Goal: Book appointment/travel/reservation

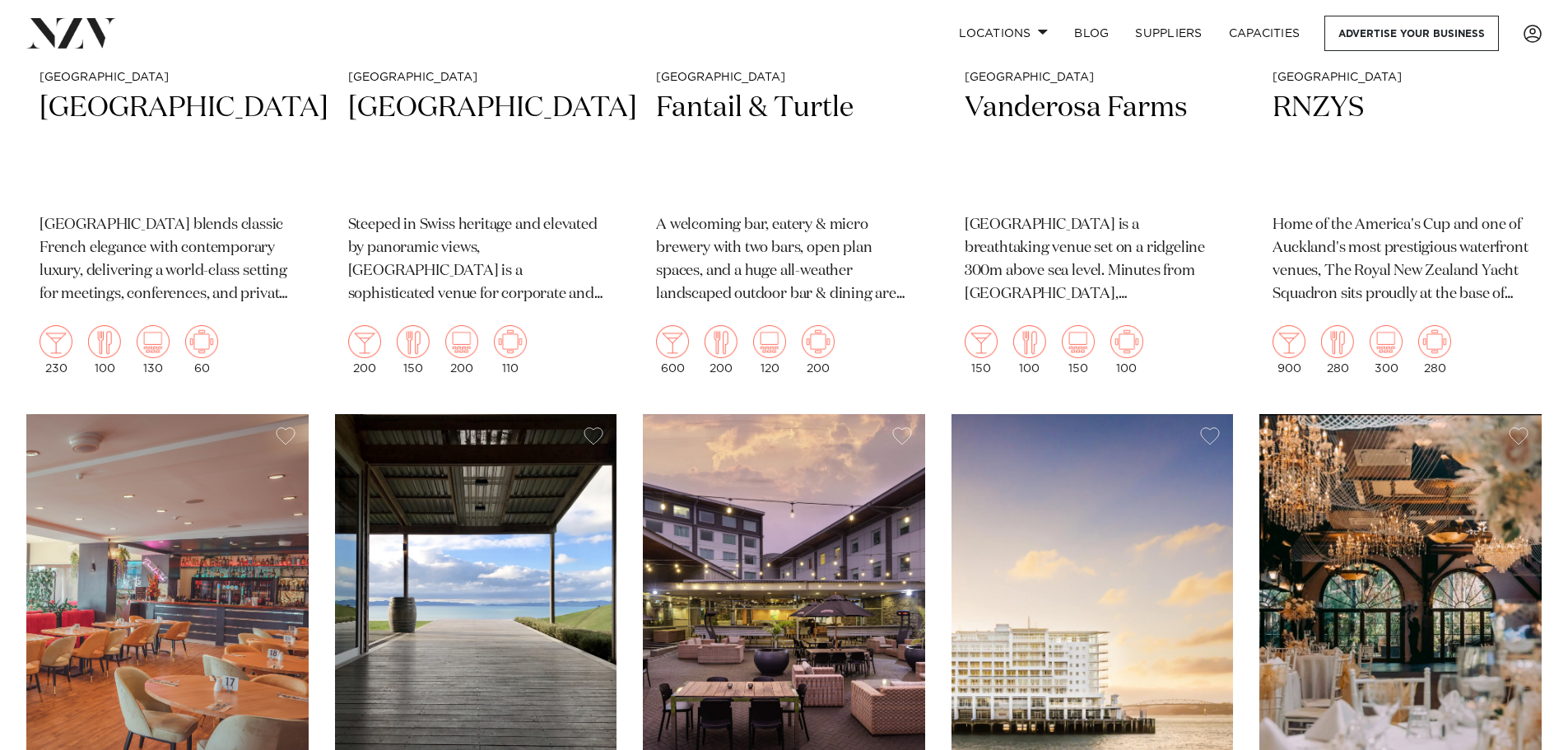
scroll to position [4282, 0]
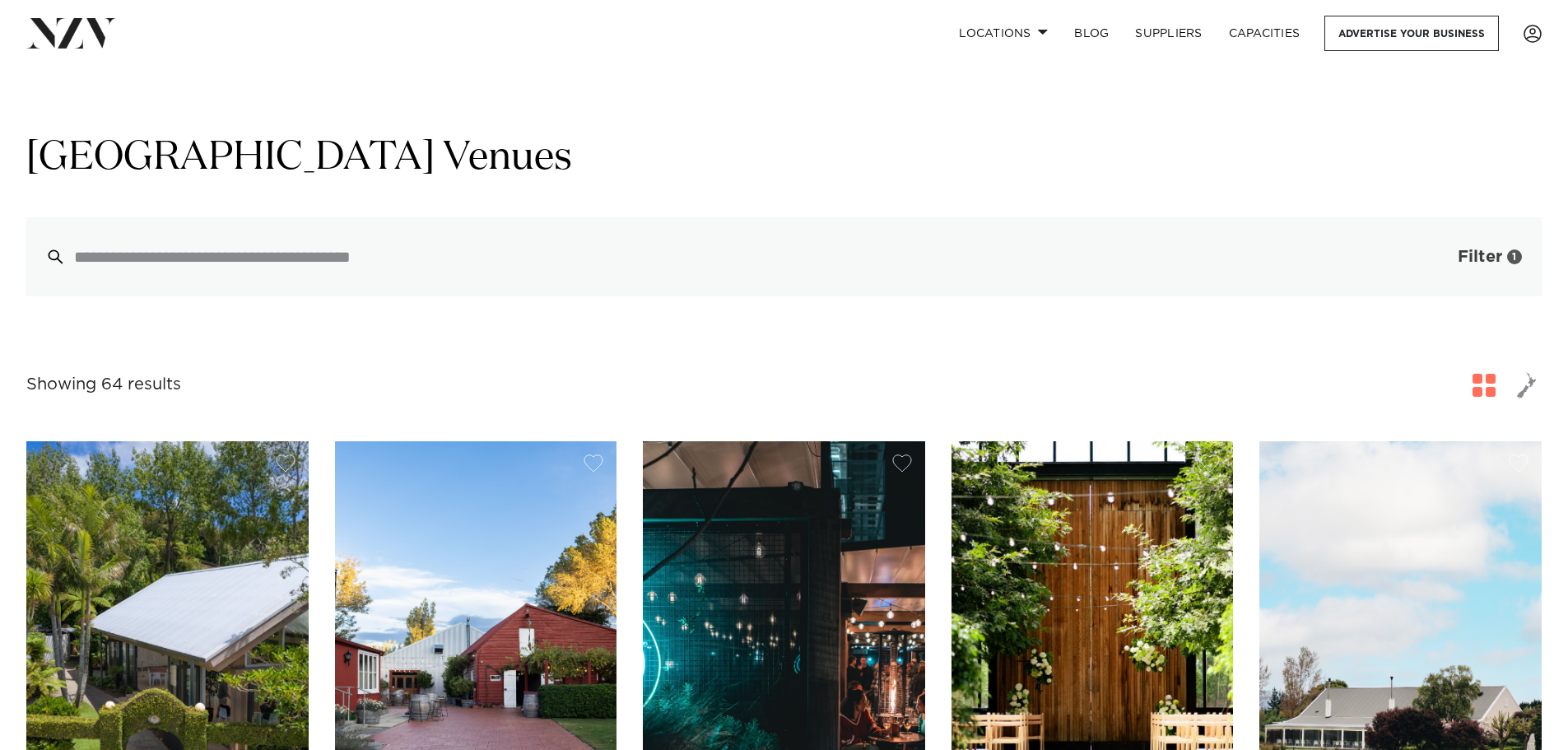
click at [1443, 259] on button "Filter 1" at bounding box center [1474, 256] width 137 height 79
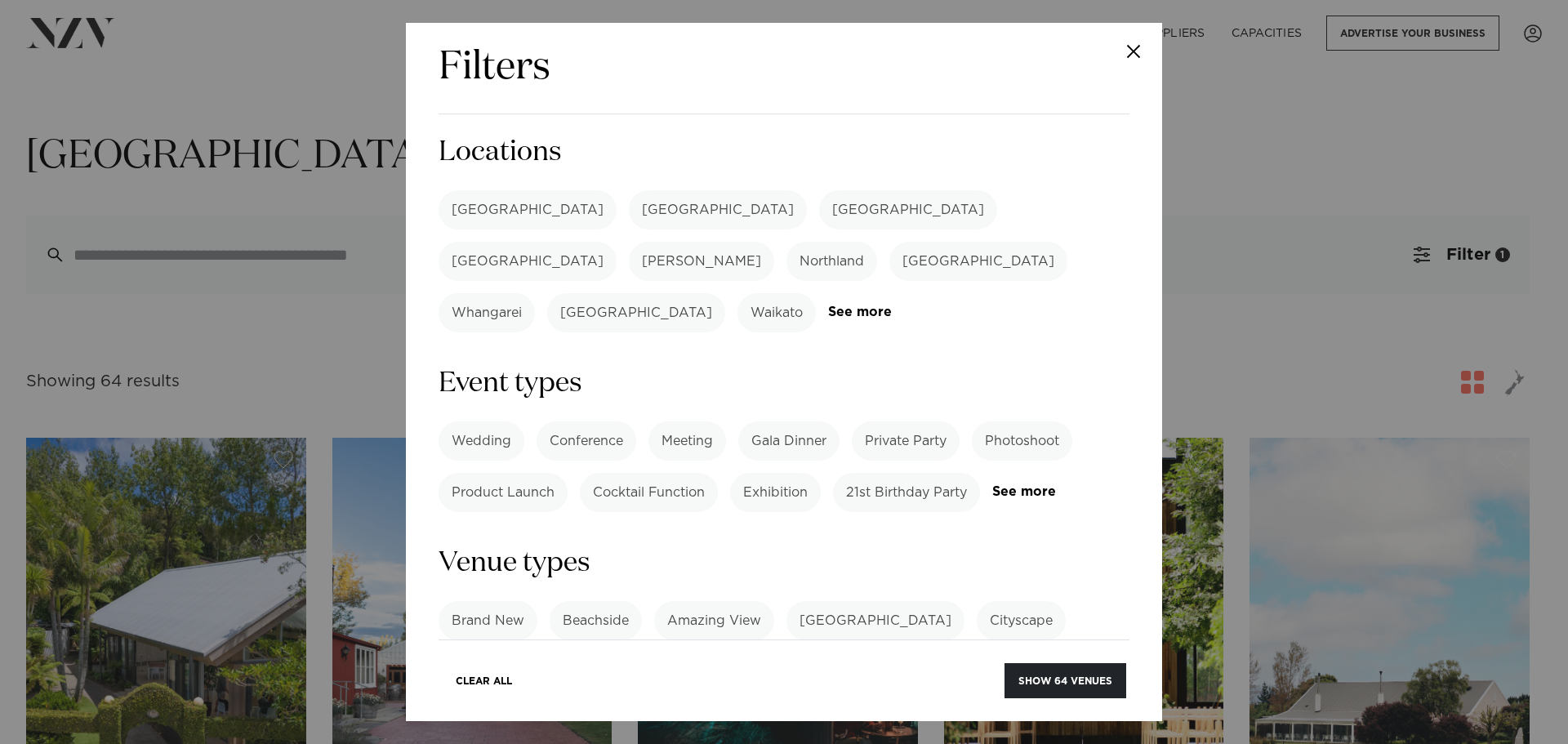
click at [468, 215] on label "[GEOGRAPHIC_DATA]" at bounding box center [528, 210] width 178 height 40
click at [1047, 686] on button "Show 18 venues" at bounding box center [1066, 680] width 119 height 35
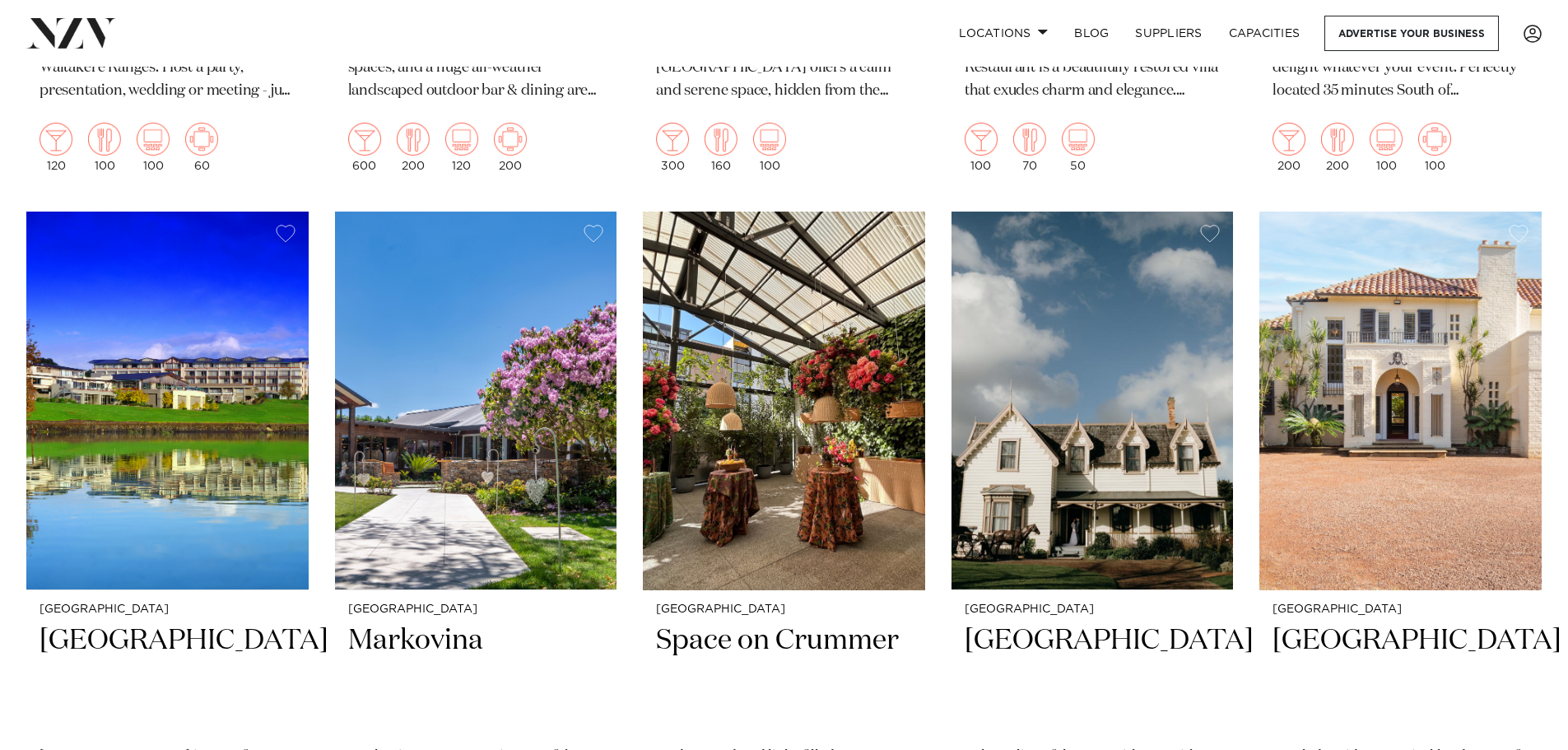
scroll to position [1070, 0]
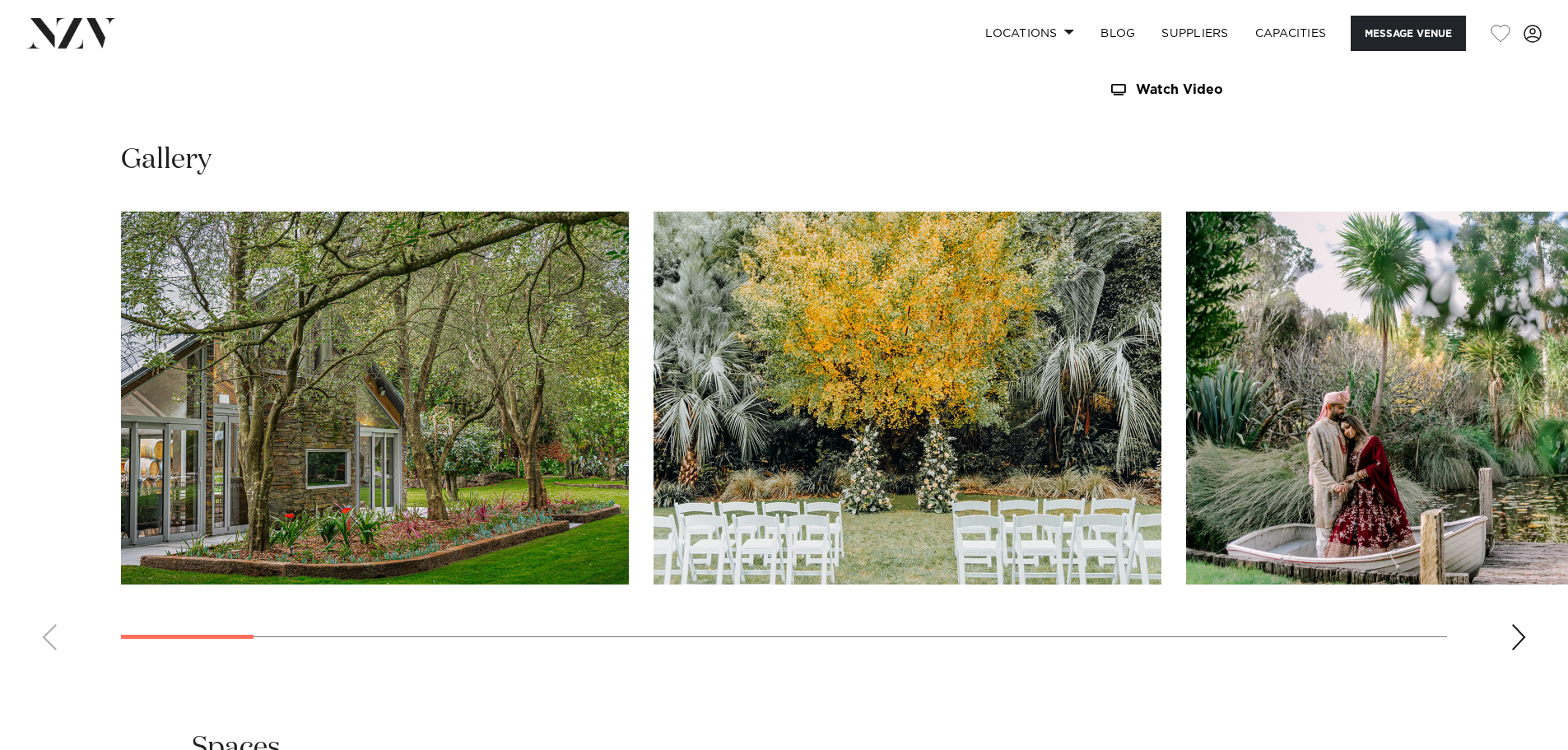
scroll to position [1812, 0]
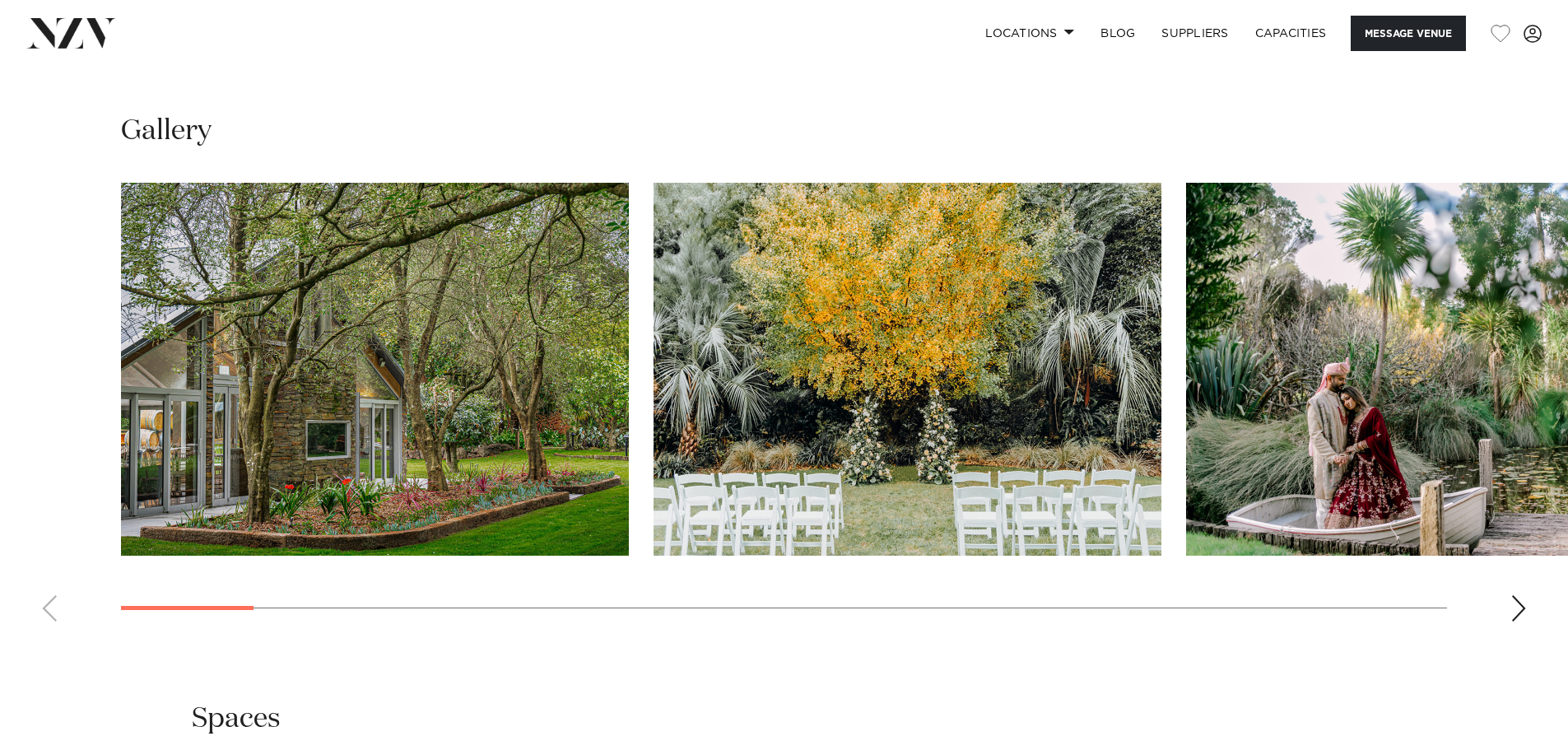
click at [1519, 595] on div "Next slide" at bounding box center [1519, 608] width 16 height 26
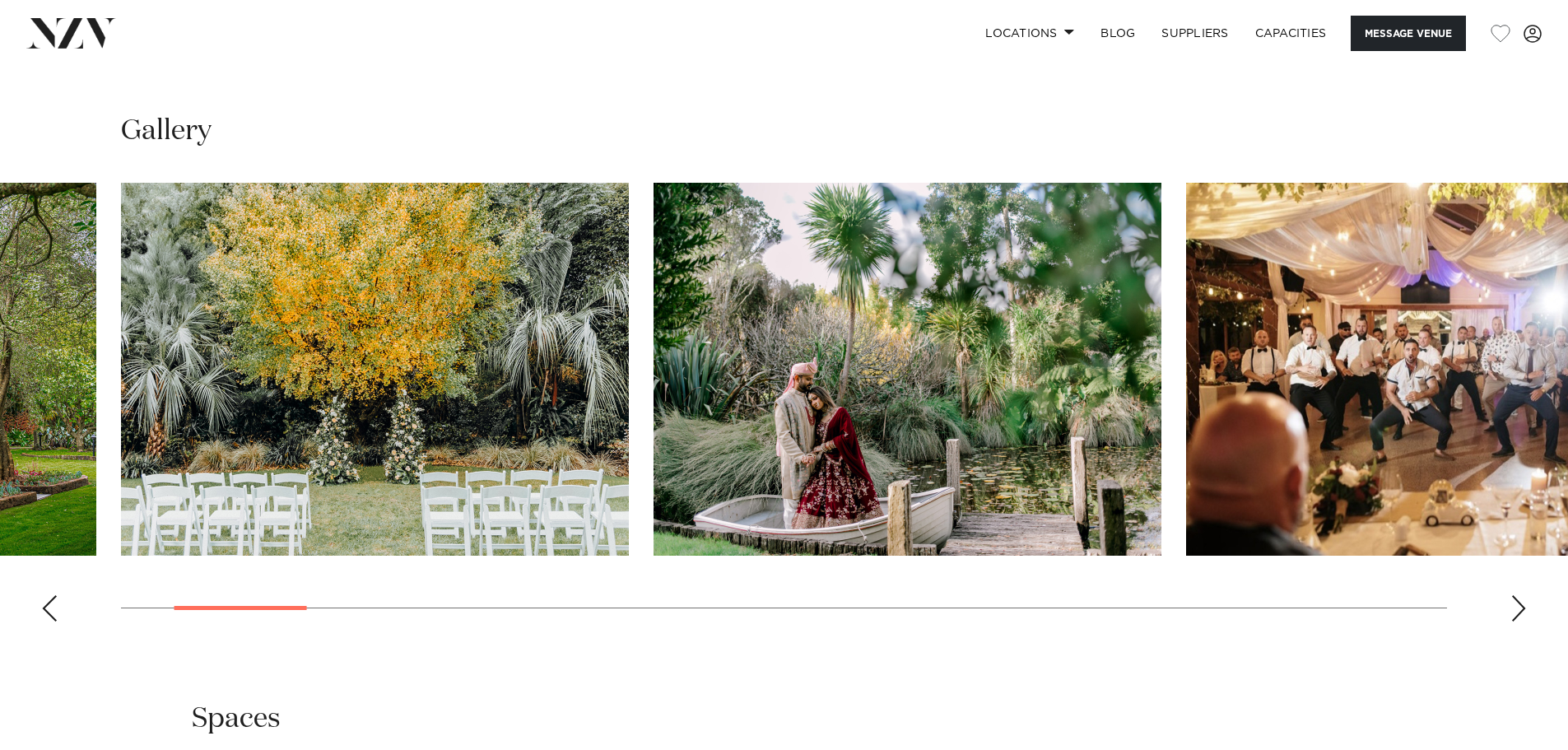
click at [1519, 595] on div "Next slide" at bounding box center [1519, 608] width 16 height 26
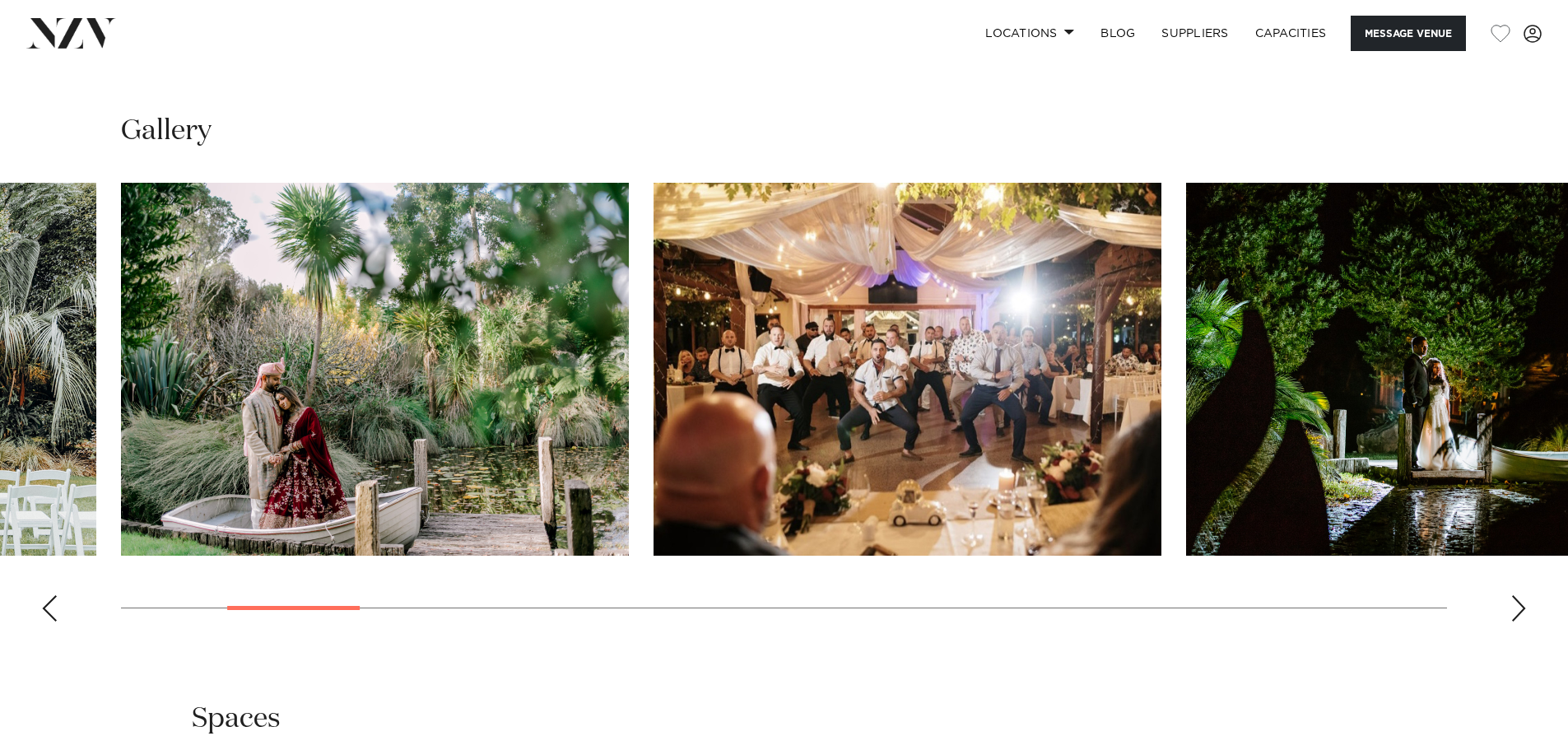
click at [1519, 595] on div "Next slide" at bounding box center [1519, 608] width 16 height 26
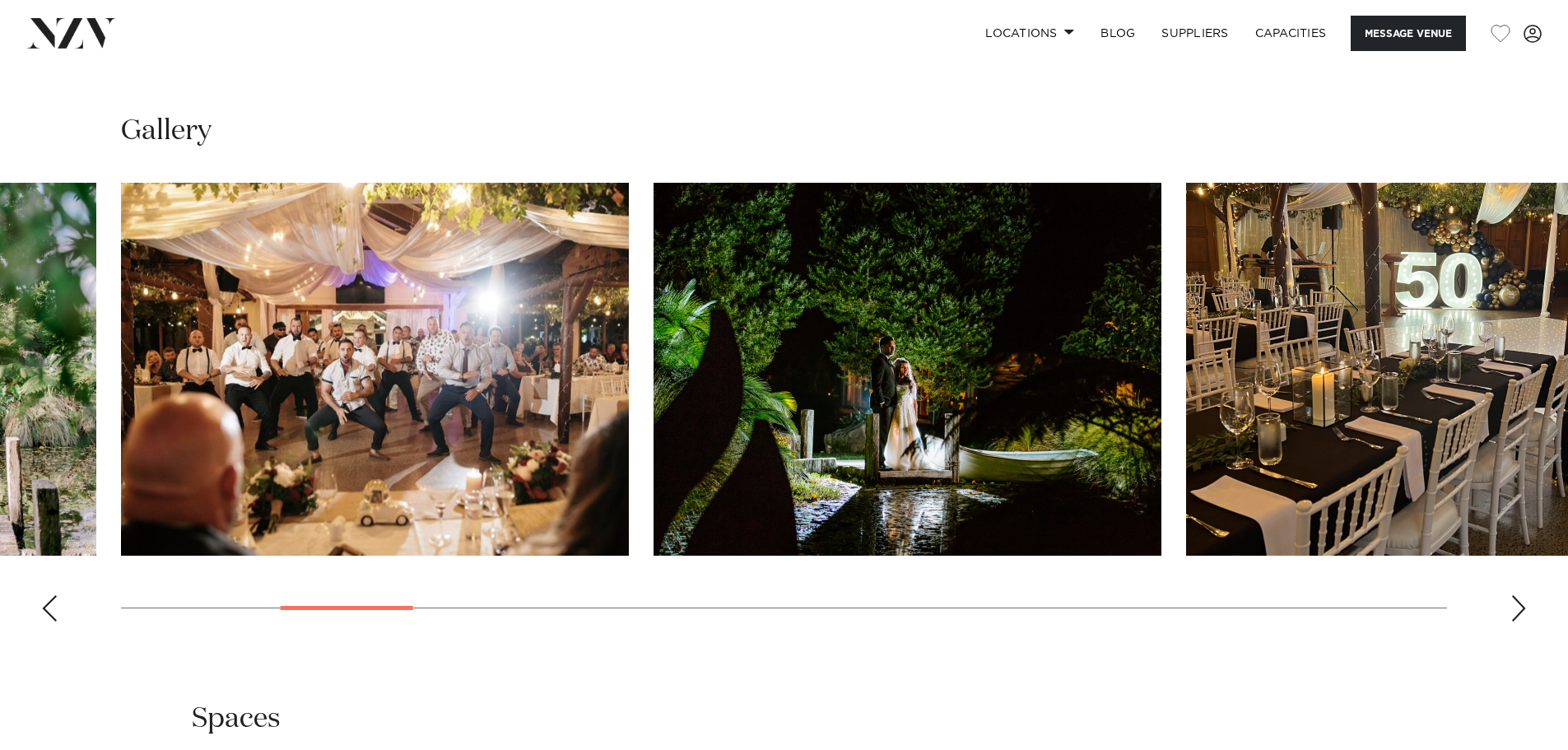
click at [1519, 595] on div "Next slide" at bounding box center [1519, 608] width 16 height 26
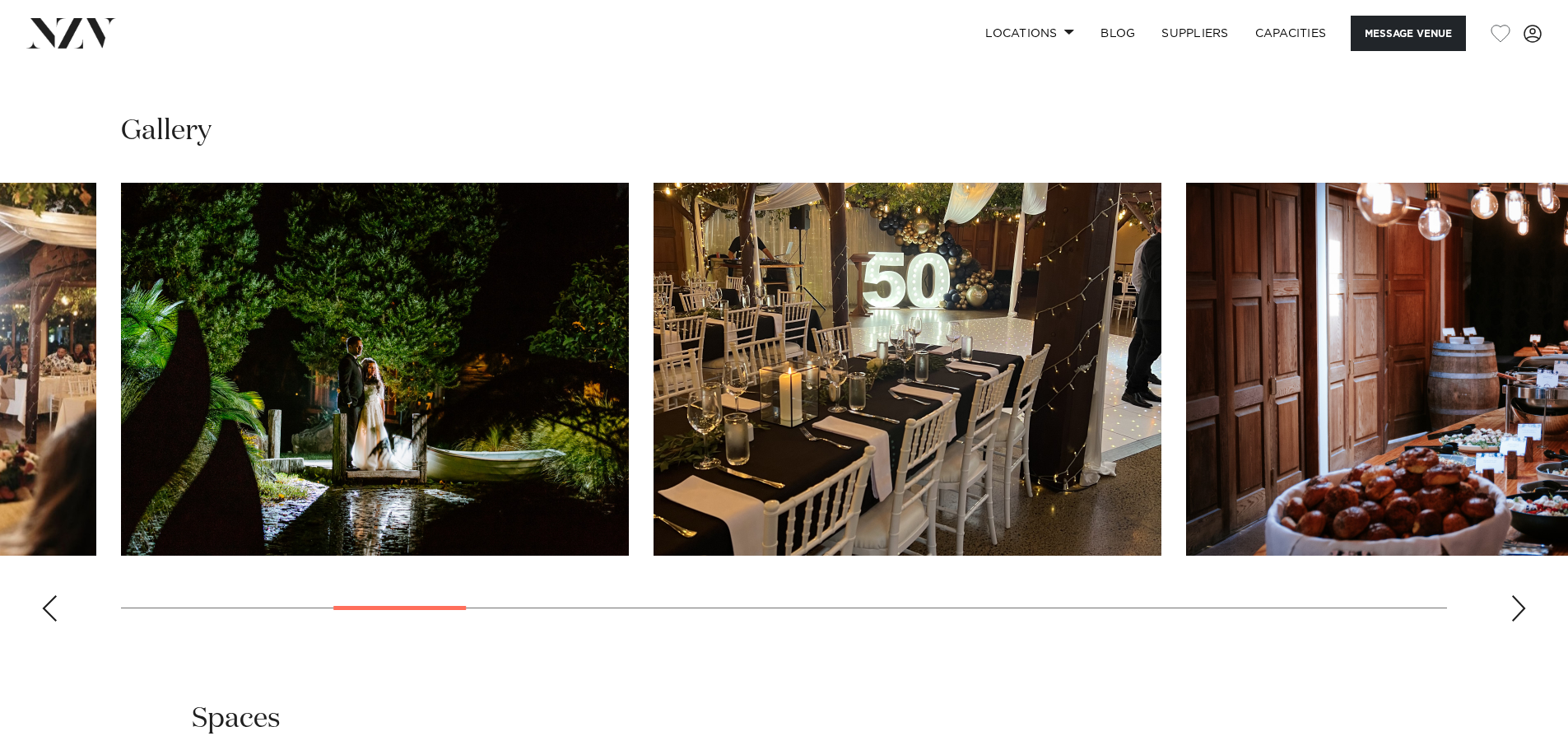
click at [1519, 595] on div "Next slide" at bounding box center [1519, 608] width 16 height 26
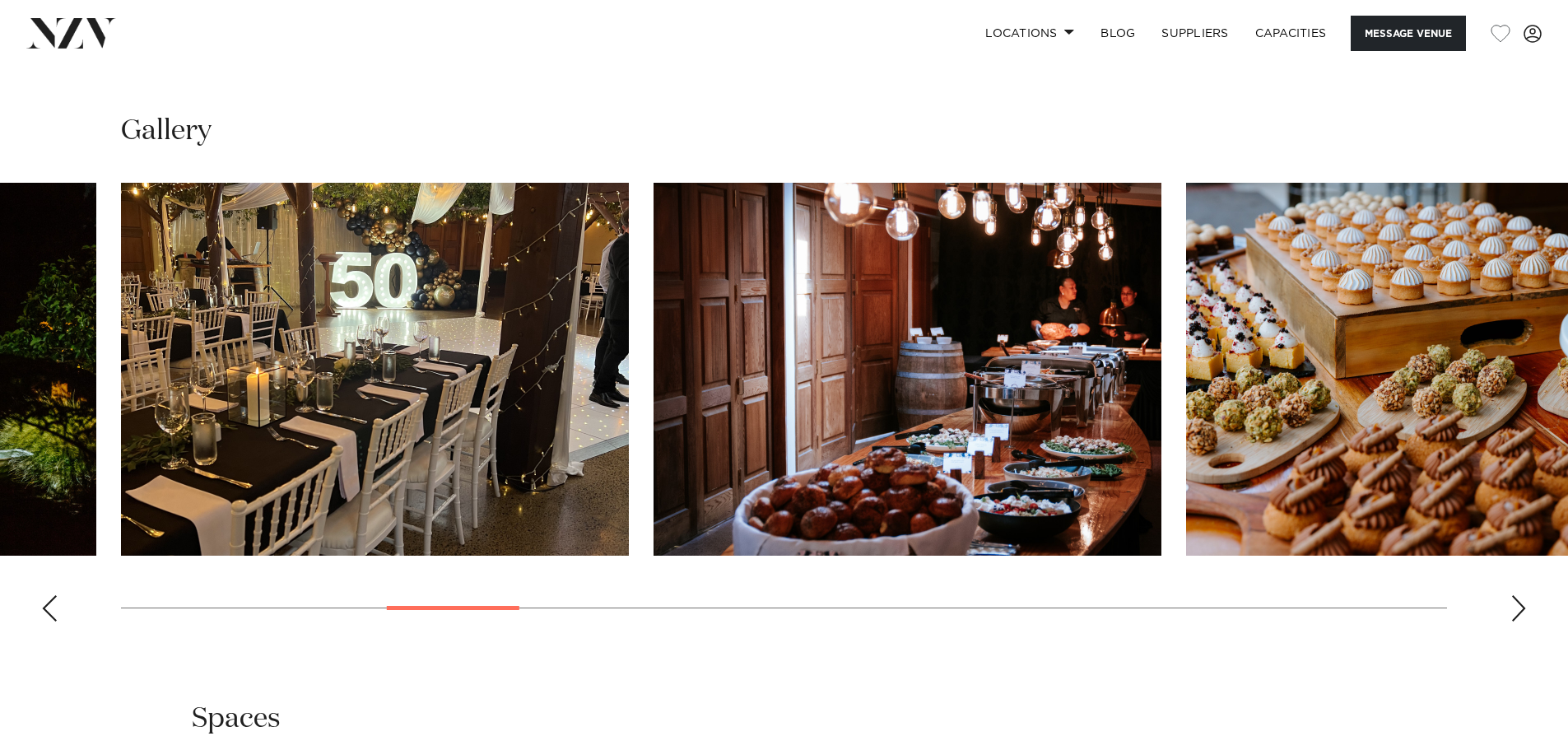
click at [1519, 595] on div "Next slide" at bounding box center [1519, 608] width 16 height 26
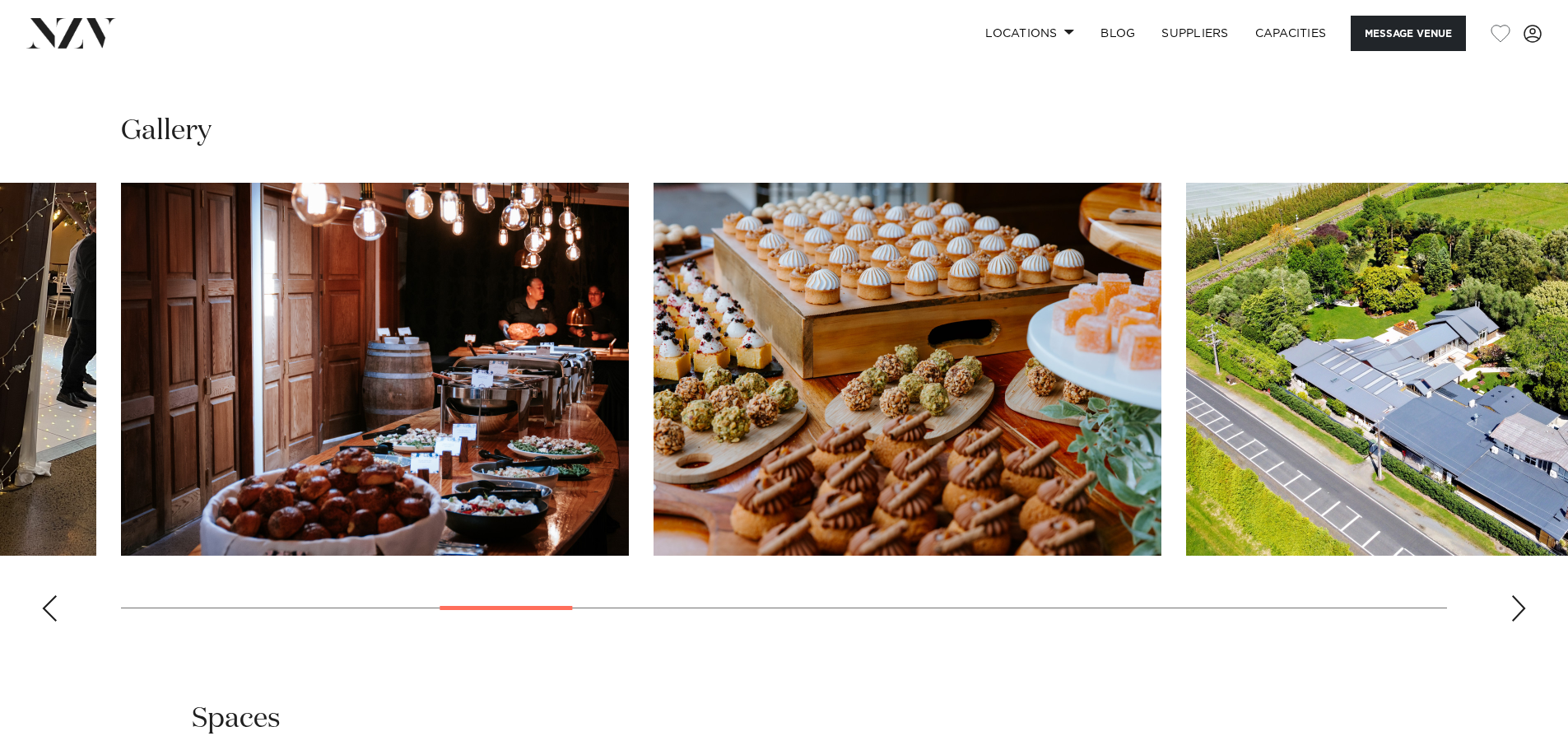
click at [1519, 595] on div "Next slide" at bounding box center [1519, 608] width 16 height 26
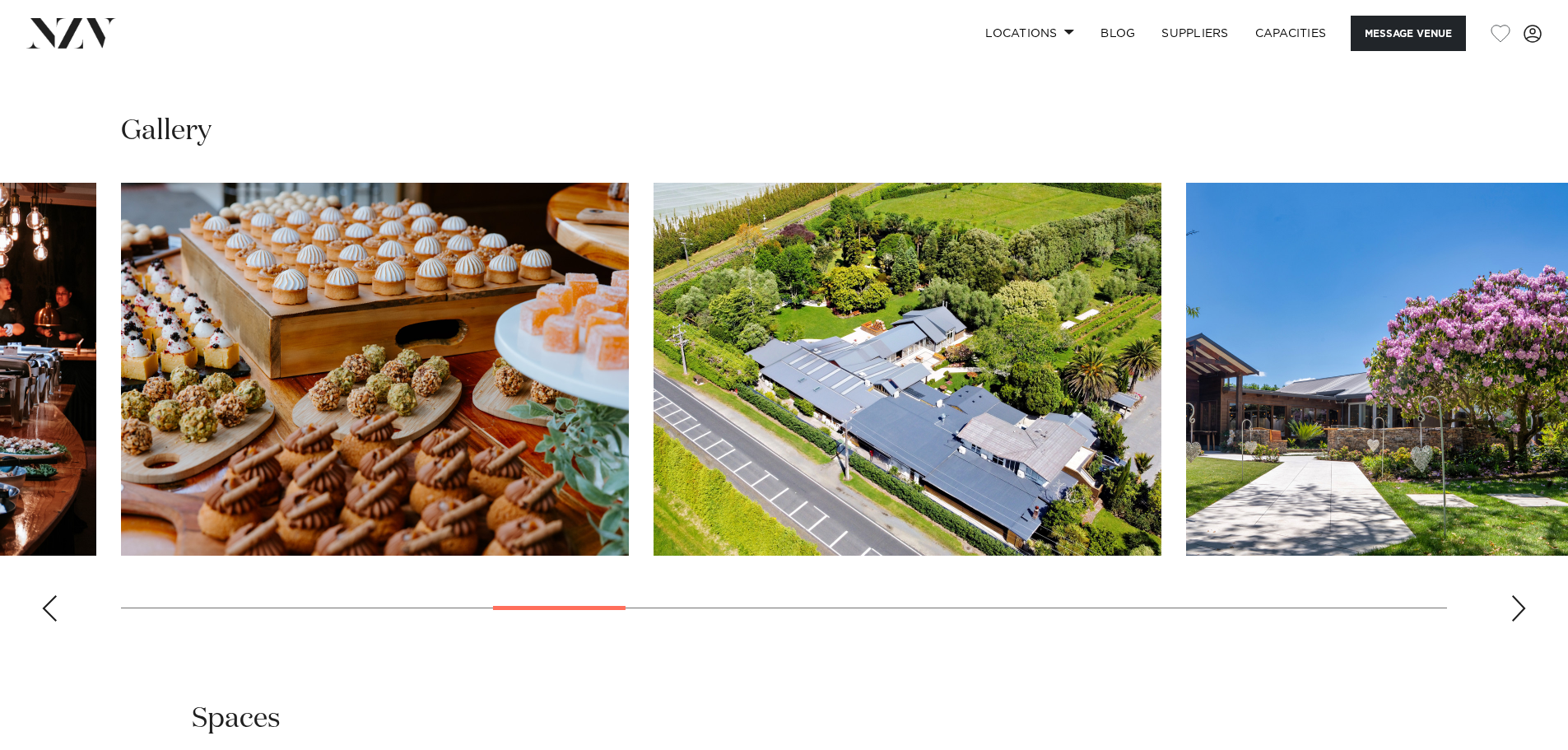
click at [1519, 595] on div "Next slide" at bounding box center [1519, 608] width 16 height 26
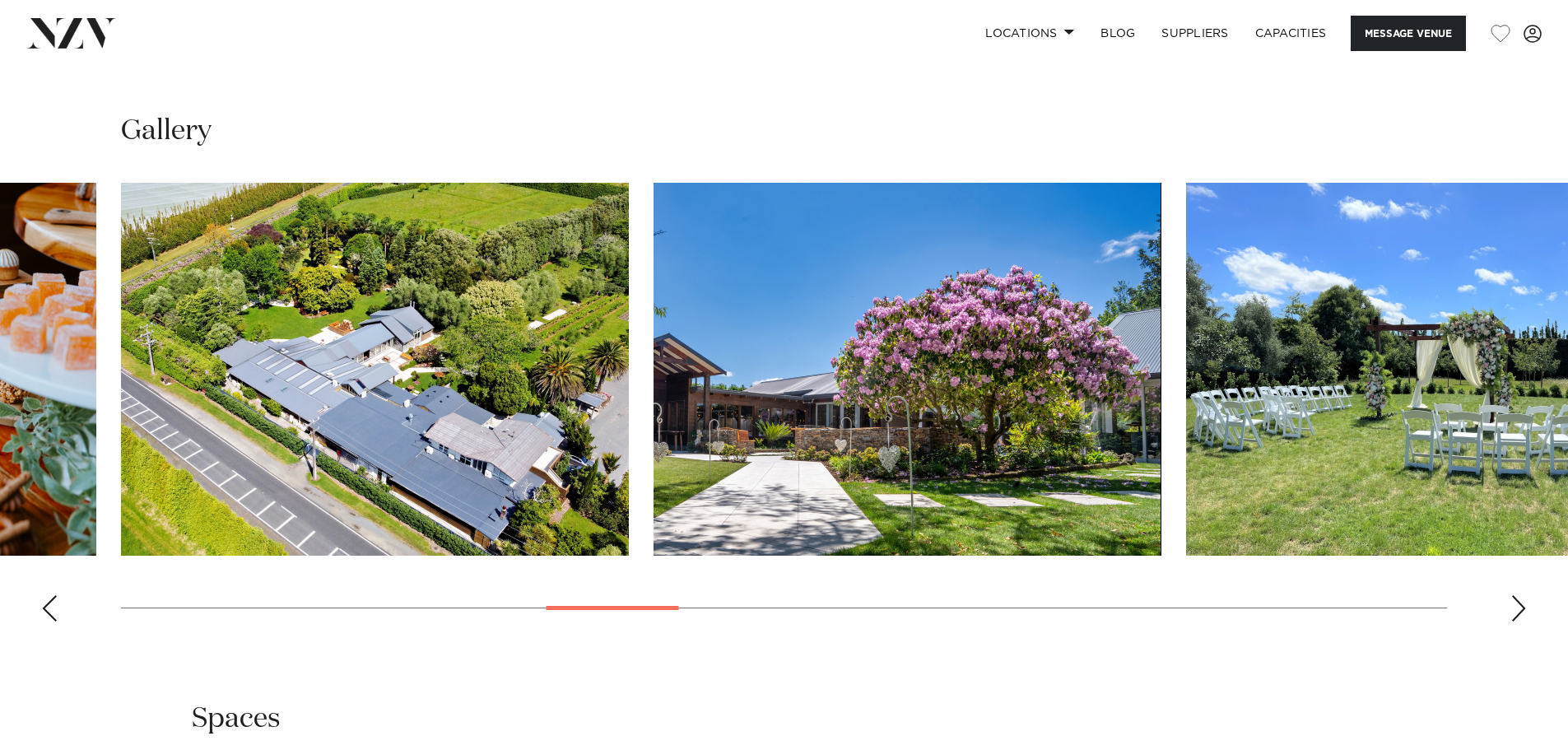
click at [1519, 595] on div "Next slide" at bounding box center [1519, 608] width 16 height 26
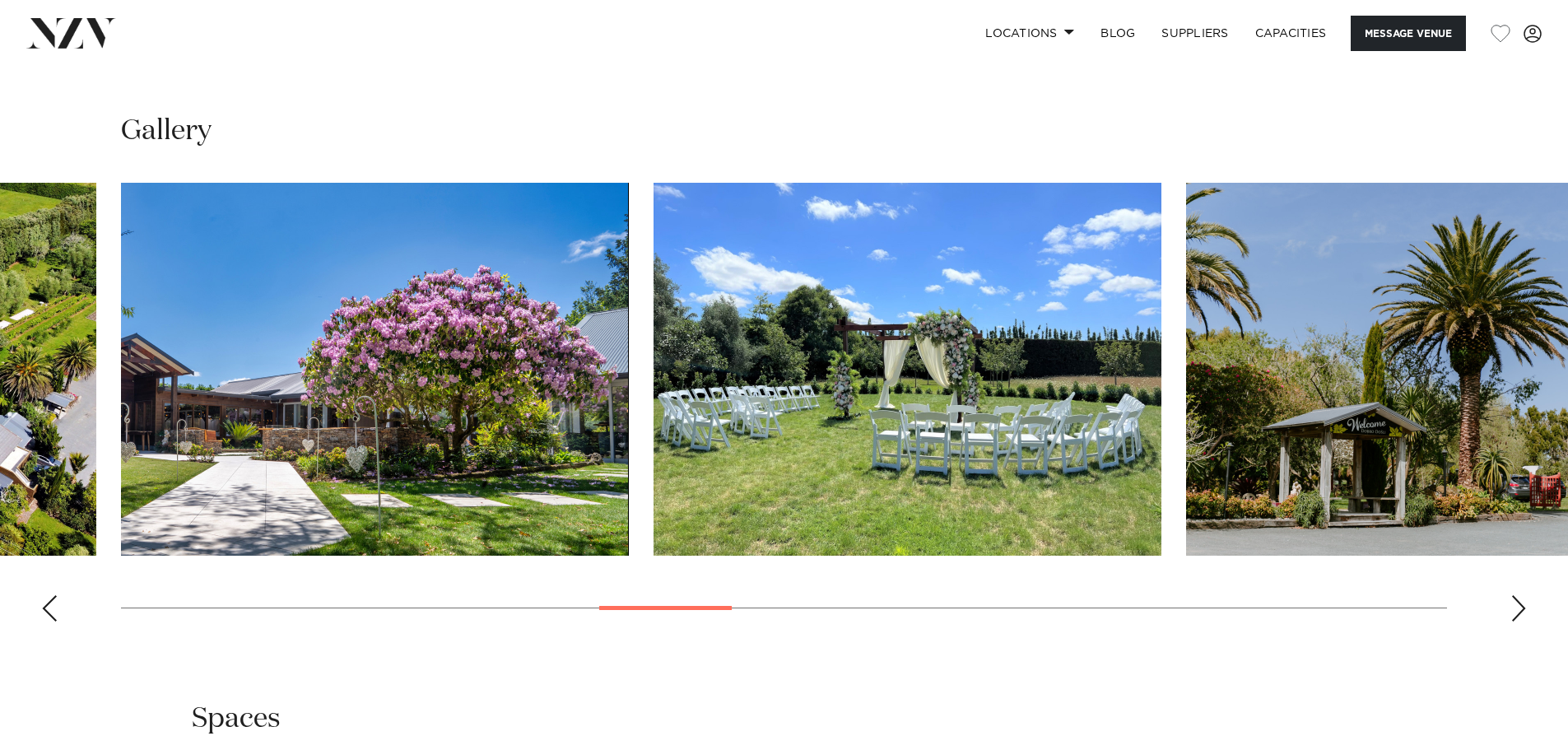
click at [1519, 595] on div "Next slide" at bounding box center [1519, 608] width 16 height 26
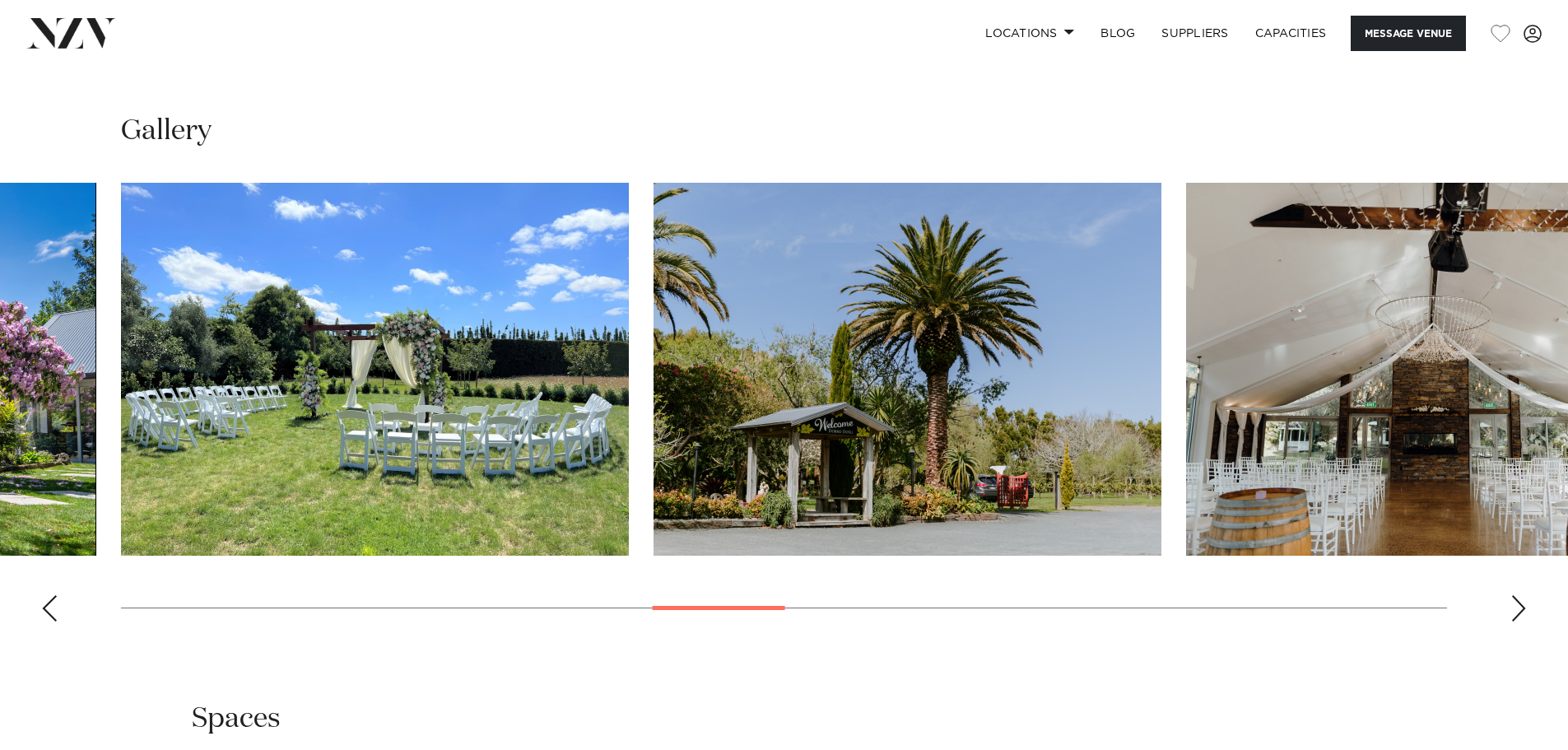
click at [1519, 595] on div "Next slide" at bounding box center [1519, 608] width 16 height 26
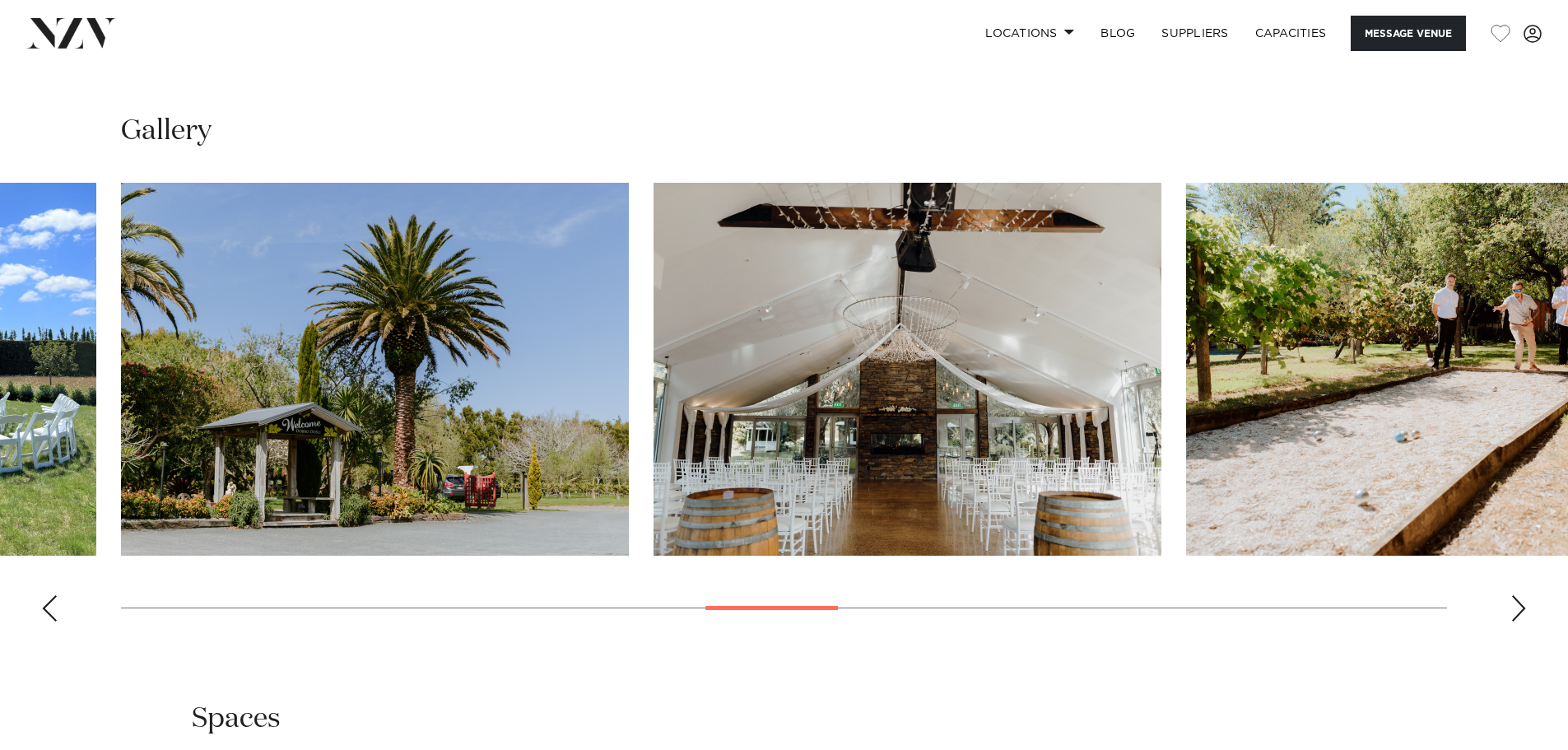
click at [1519, 595] on div "Next slide" at bounding box center [1519, 608] width 16 height 26
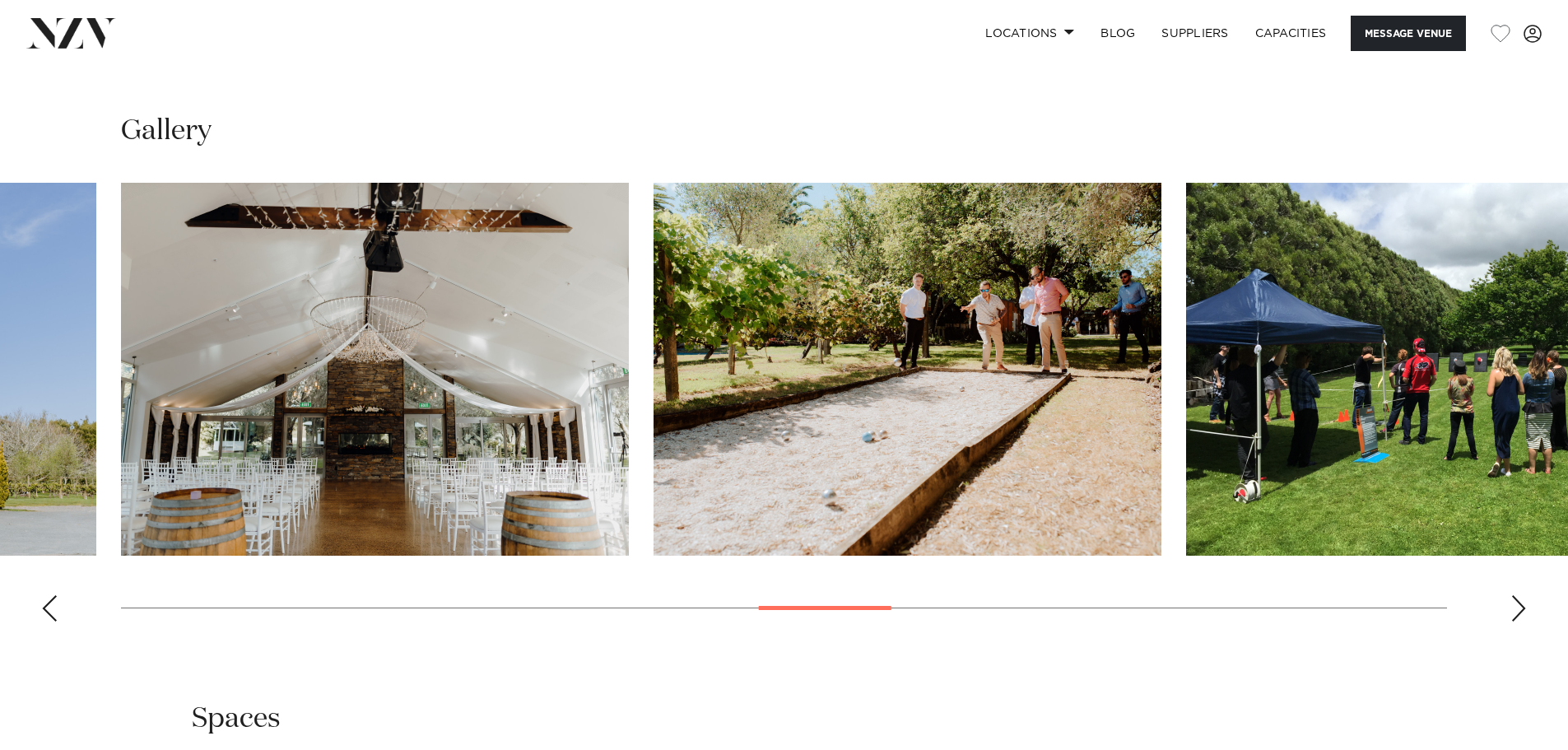
click at [1519, 595] on div "Next slide" at bounding box center [1519, 608] width 16 height 26
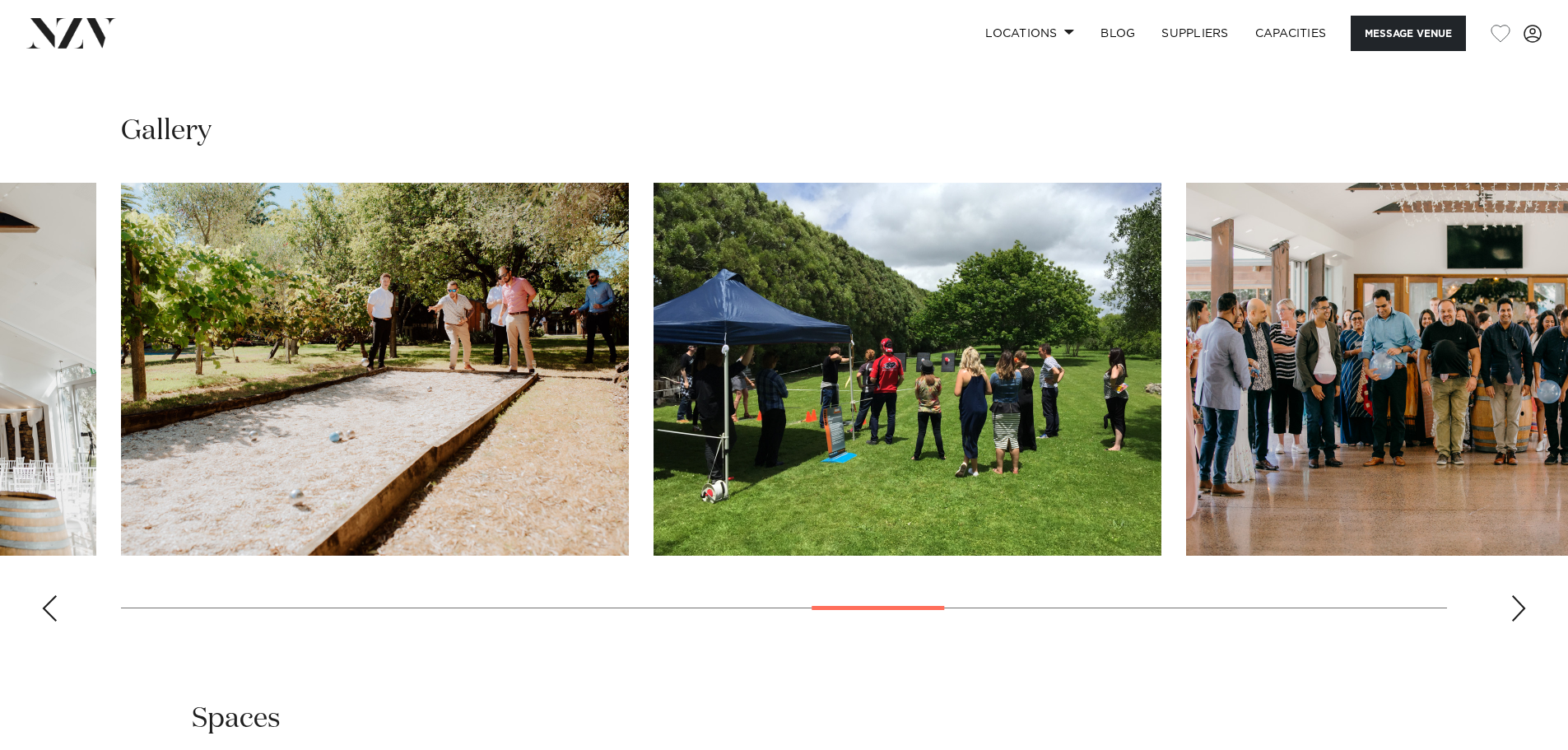
click at [1519, 595] on div "Next slide" at bounding box center [1519, 608] width 16 height 26
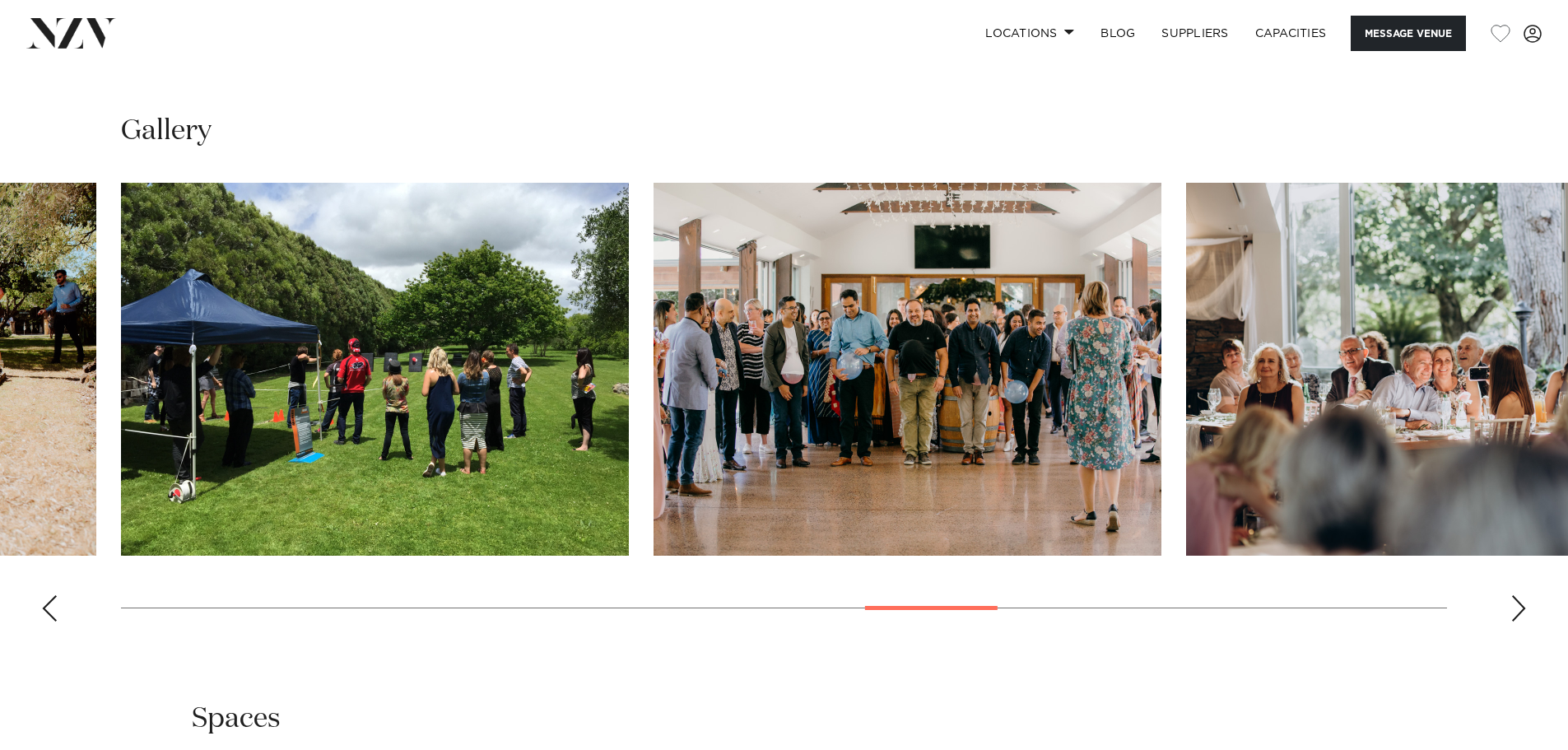
click at [1519, 595] on div "Next slide" at bounding box center [1519, 608] width 16 height 26
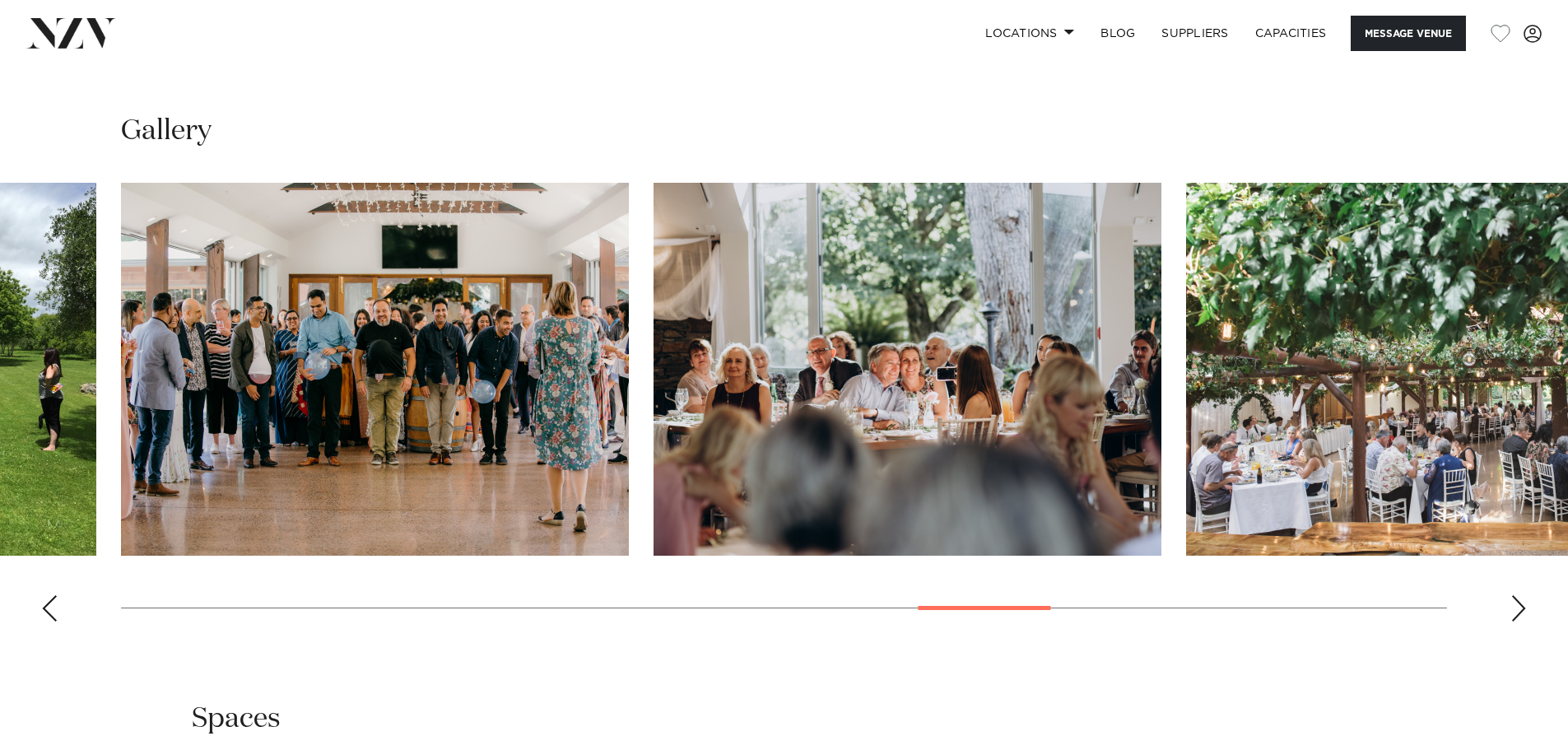
click at [1519, 595] on div "Next slide" at bounding box center [1519, 608] width 16 height 26
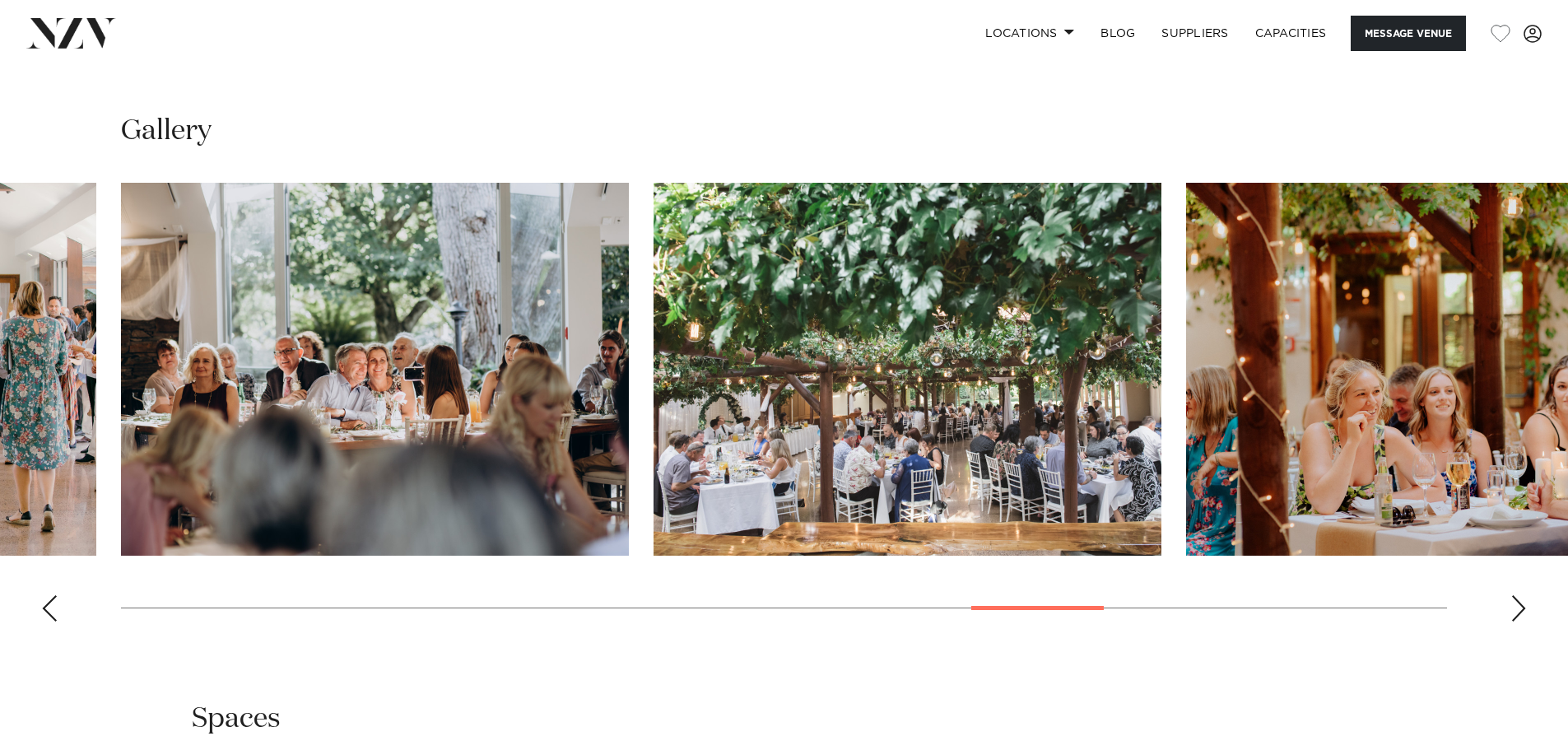
click at [1519, 595] on div "Next slide" at bounding box center [1519, 608] width 16 height 26
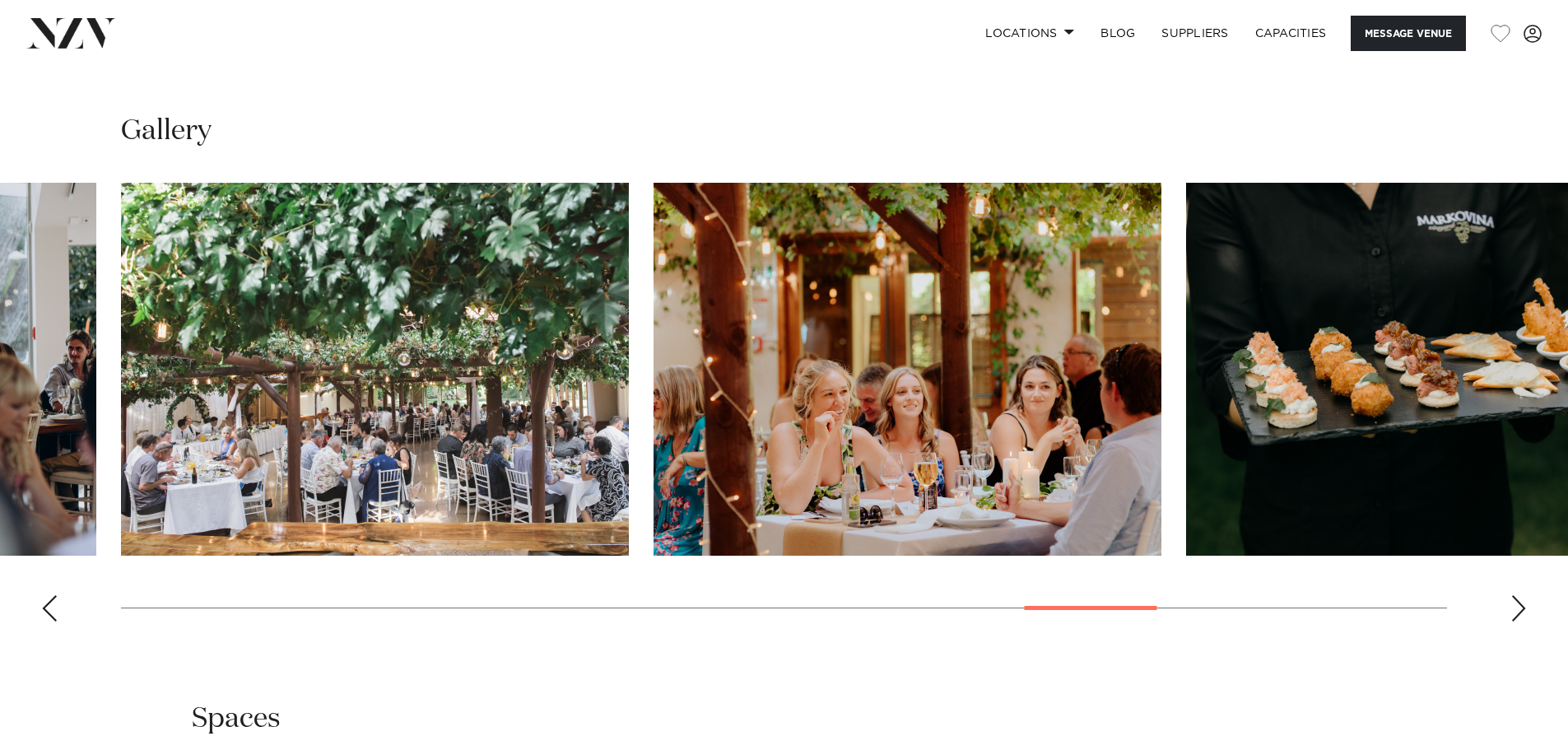
click at [1519, 595] on div "Next slide" at bounding box center [1519, 608] width 16 height 26
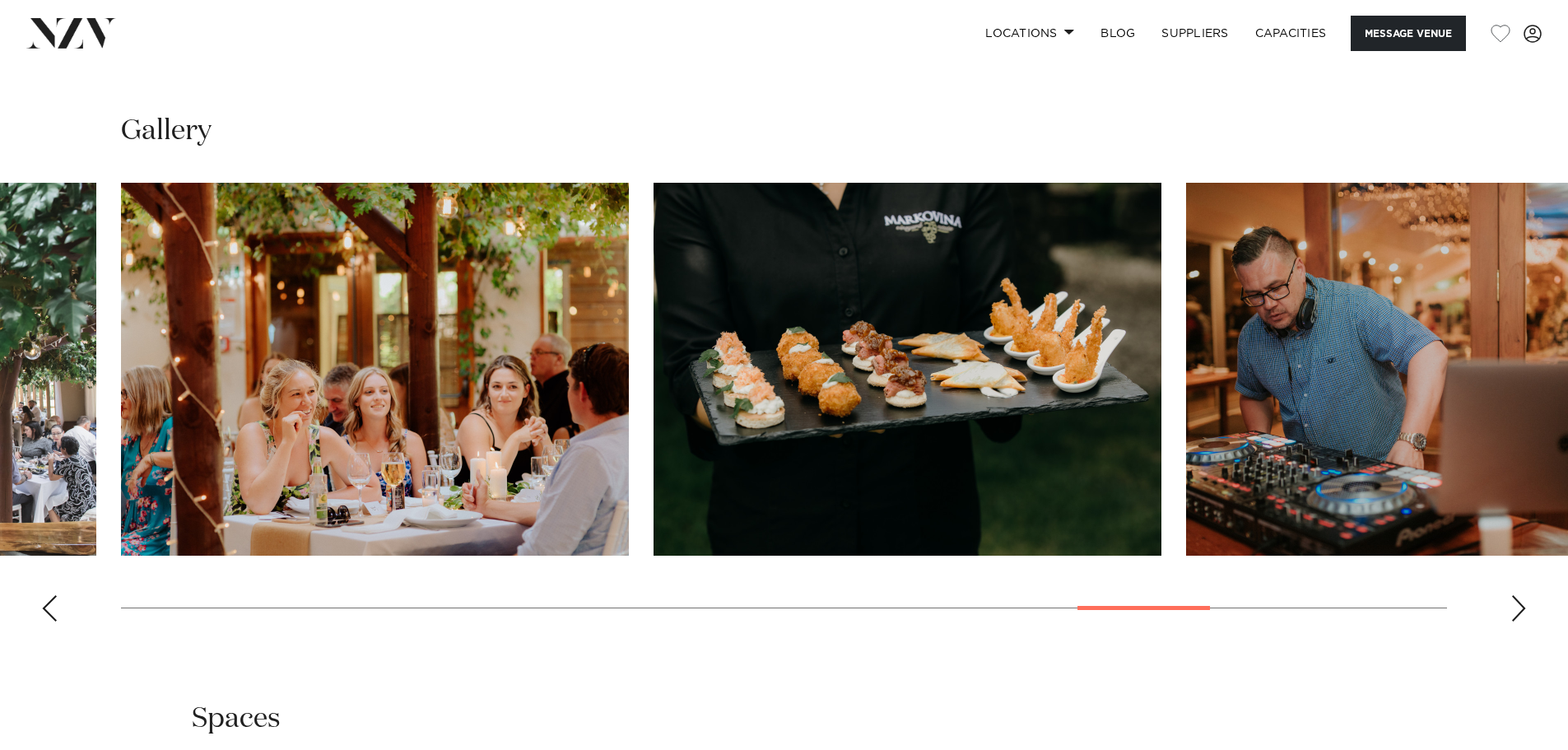
click at [1519, 595] on div "Next slide" at bounding box center [1519, 608] width 16 height 26
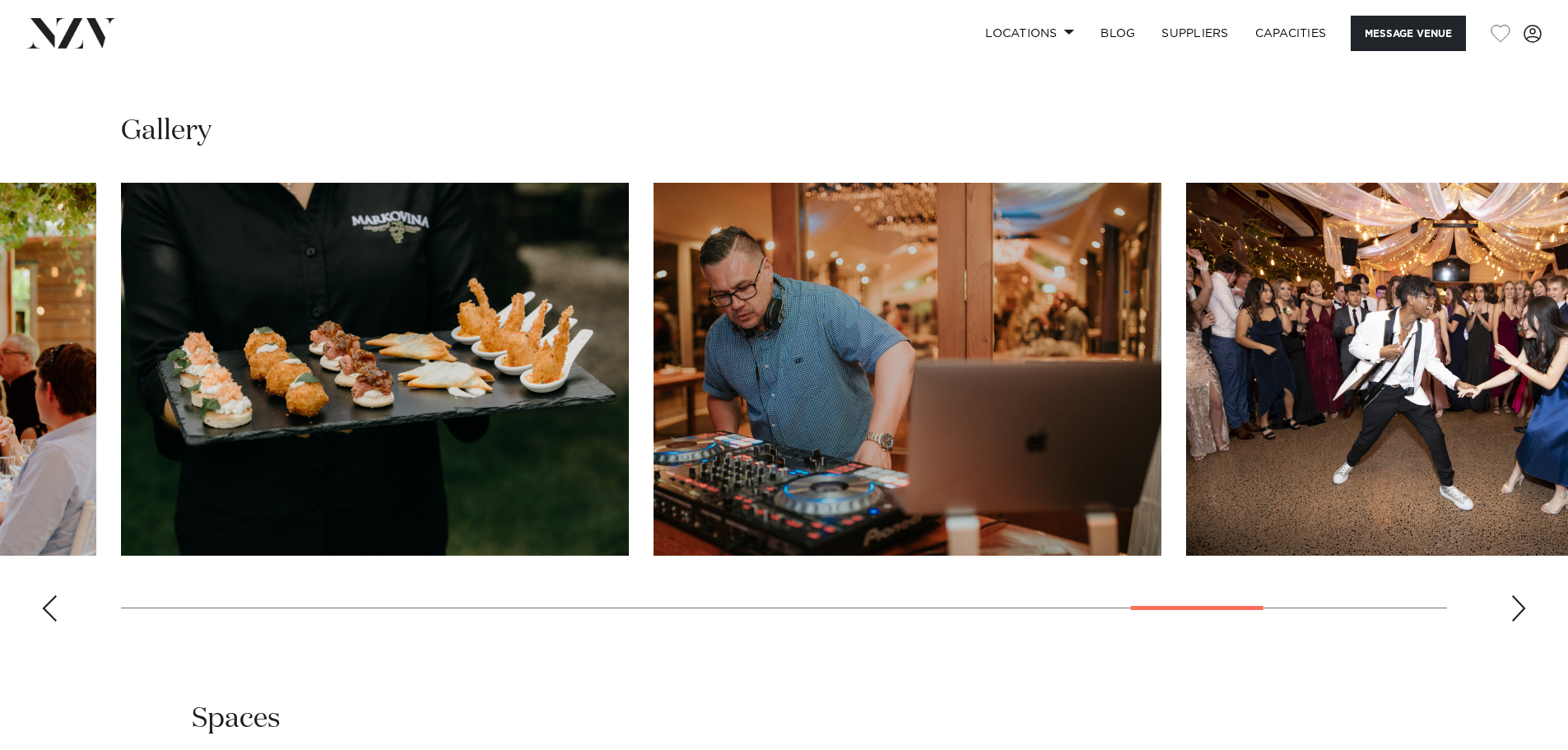
click at [1519, 595] on div "Next slide" at bounding box center [1519, 608] width 16 height 26
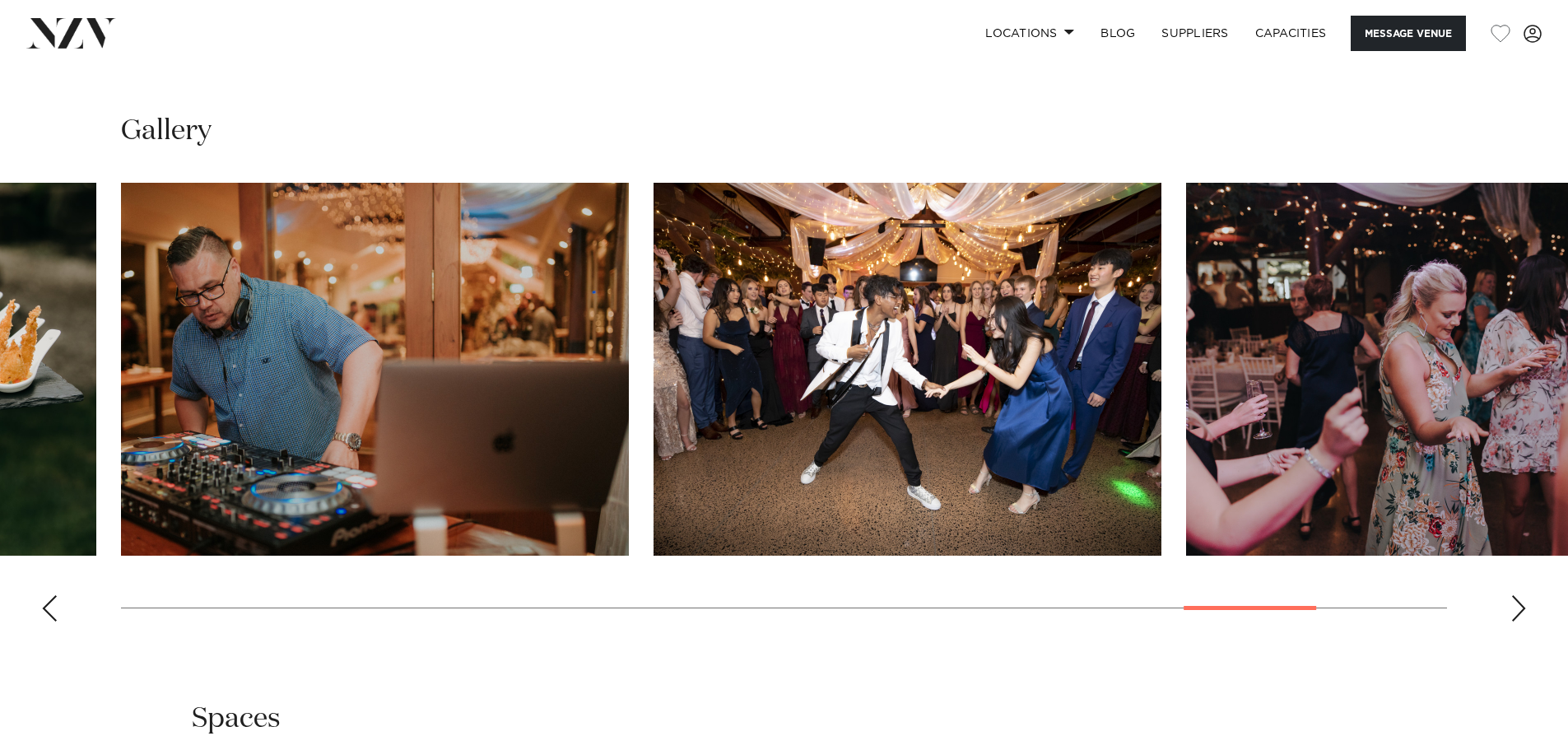
click at [1519, 595] on div "Next slide" at bounding box center [1519, 608] width 16 height 26
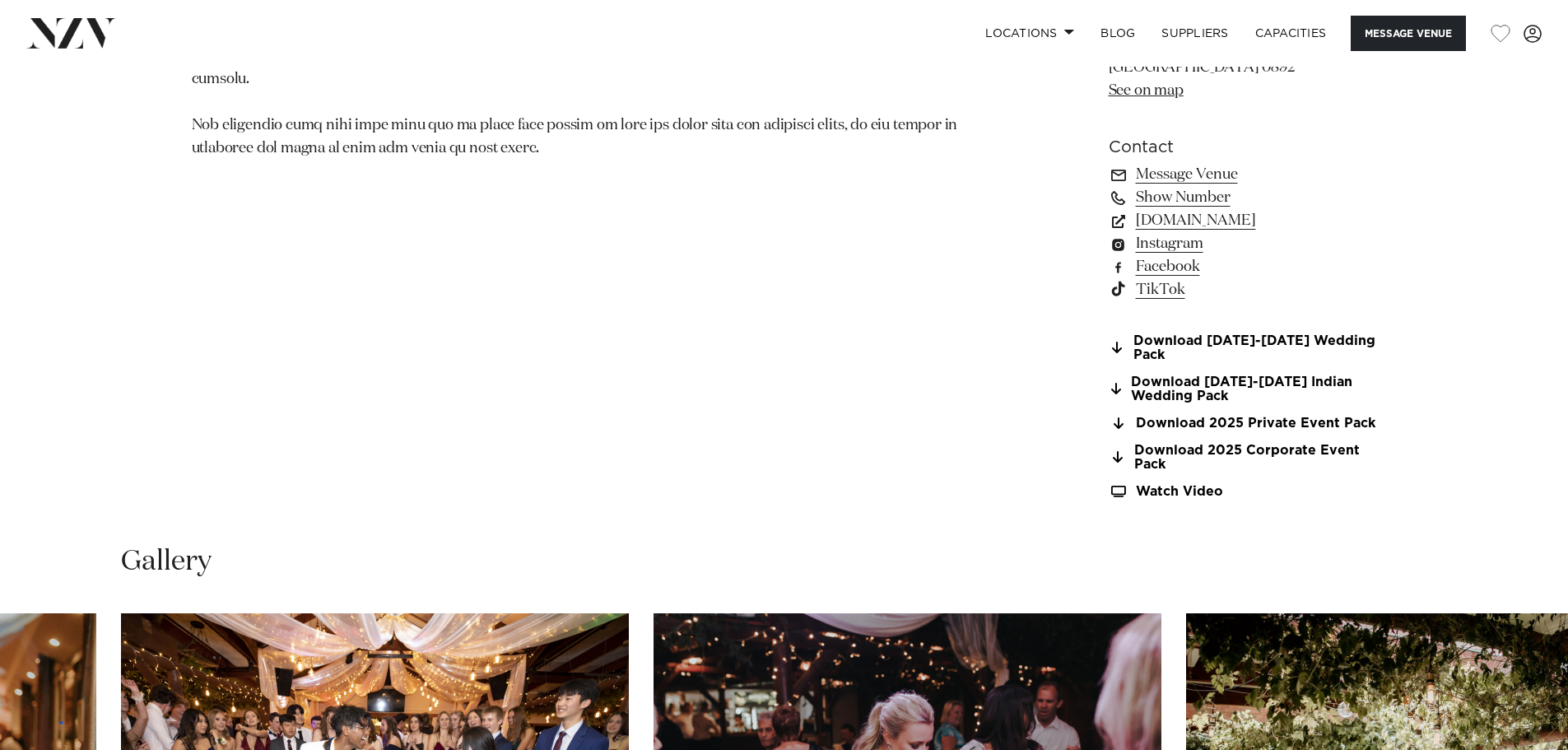
scroll to position [1153, 0]
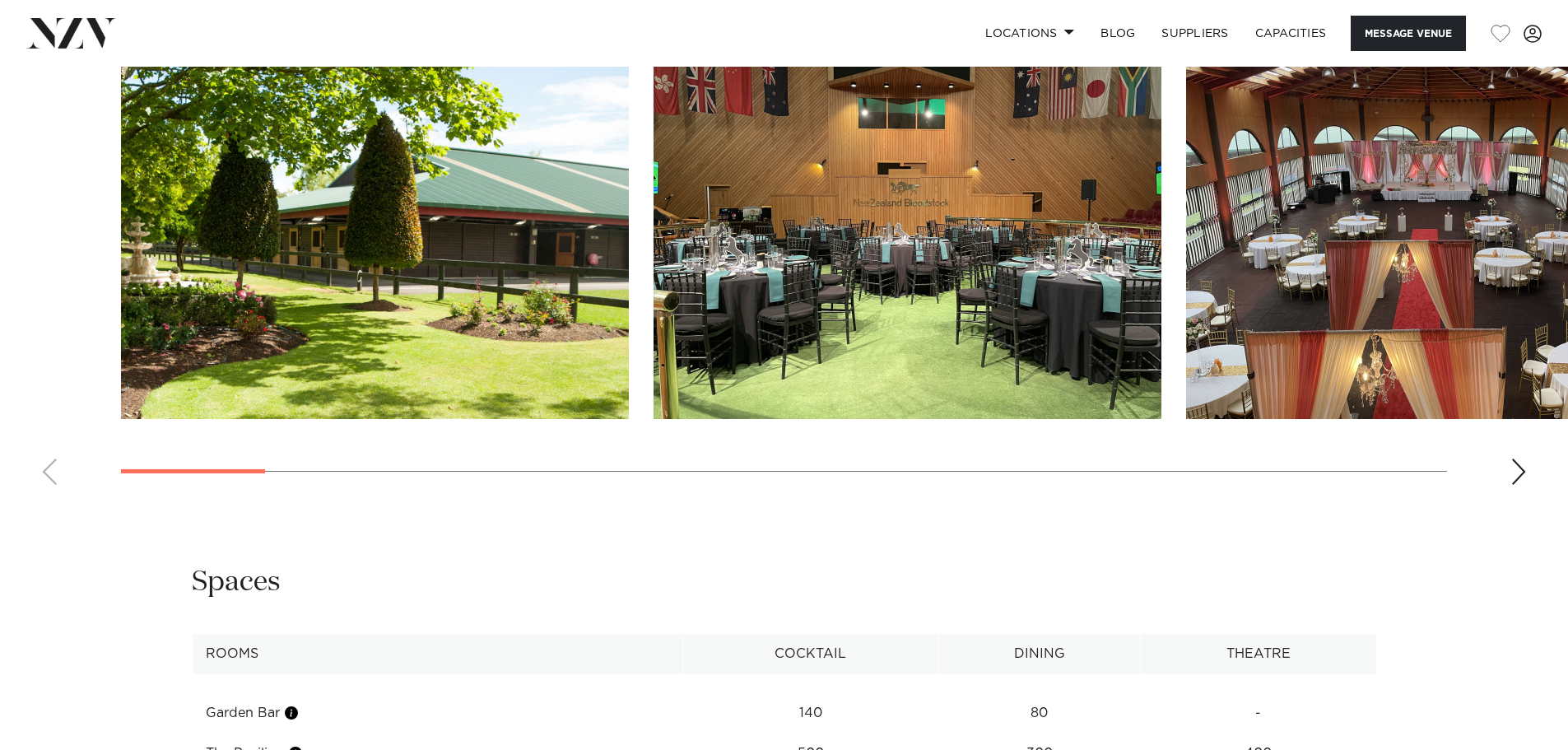
scroll to position [1646, 0]
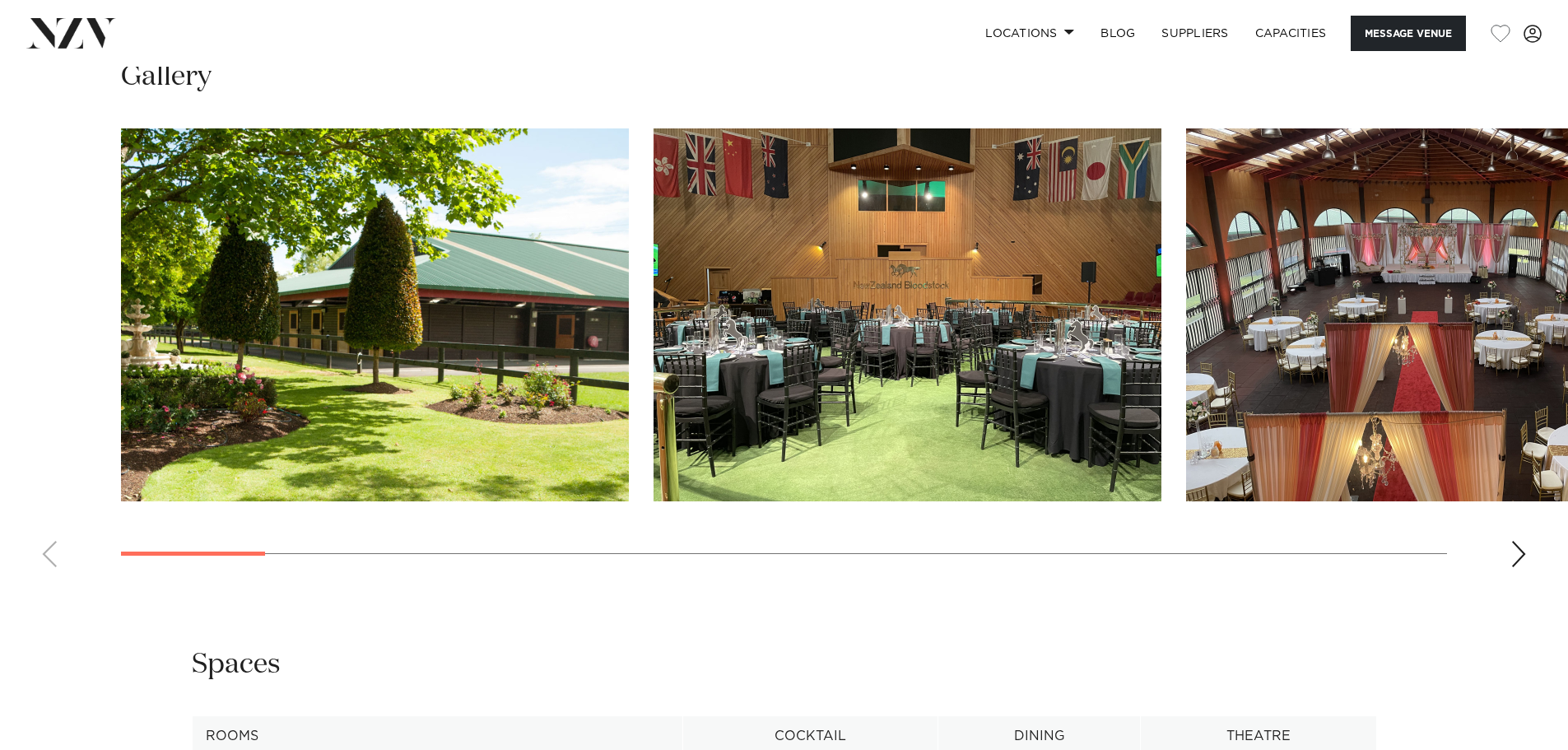
click at [1524, 559] on div "Next slide" at bounding box center [1519, 554] width 16 height 26
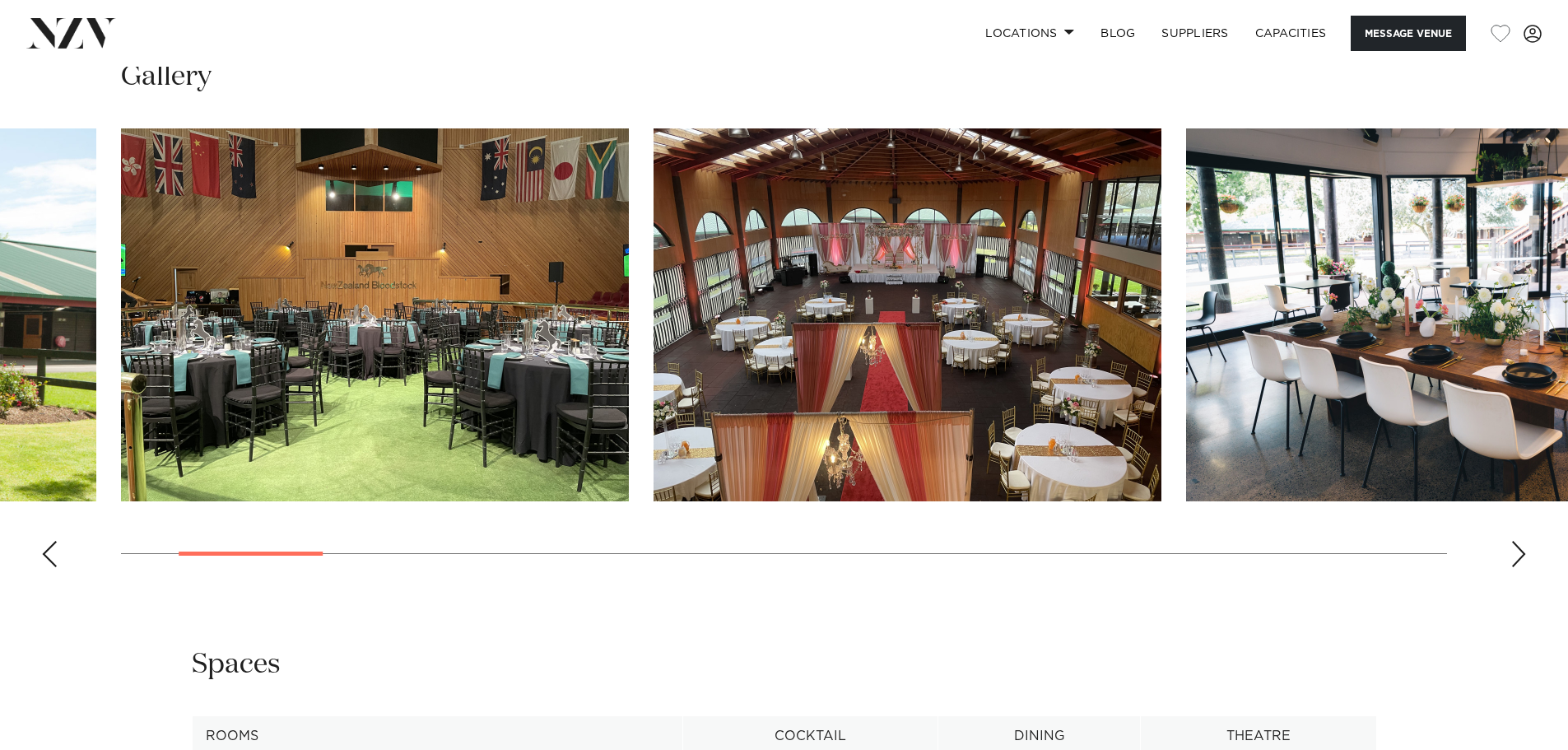
click at [1524, 559] on div "Next slide" at bounding box center [1519, 554] width 16 height 26
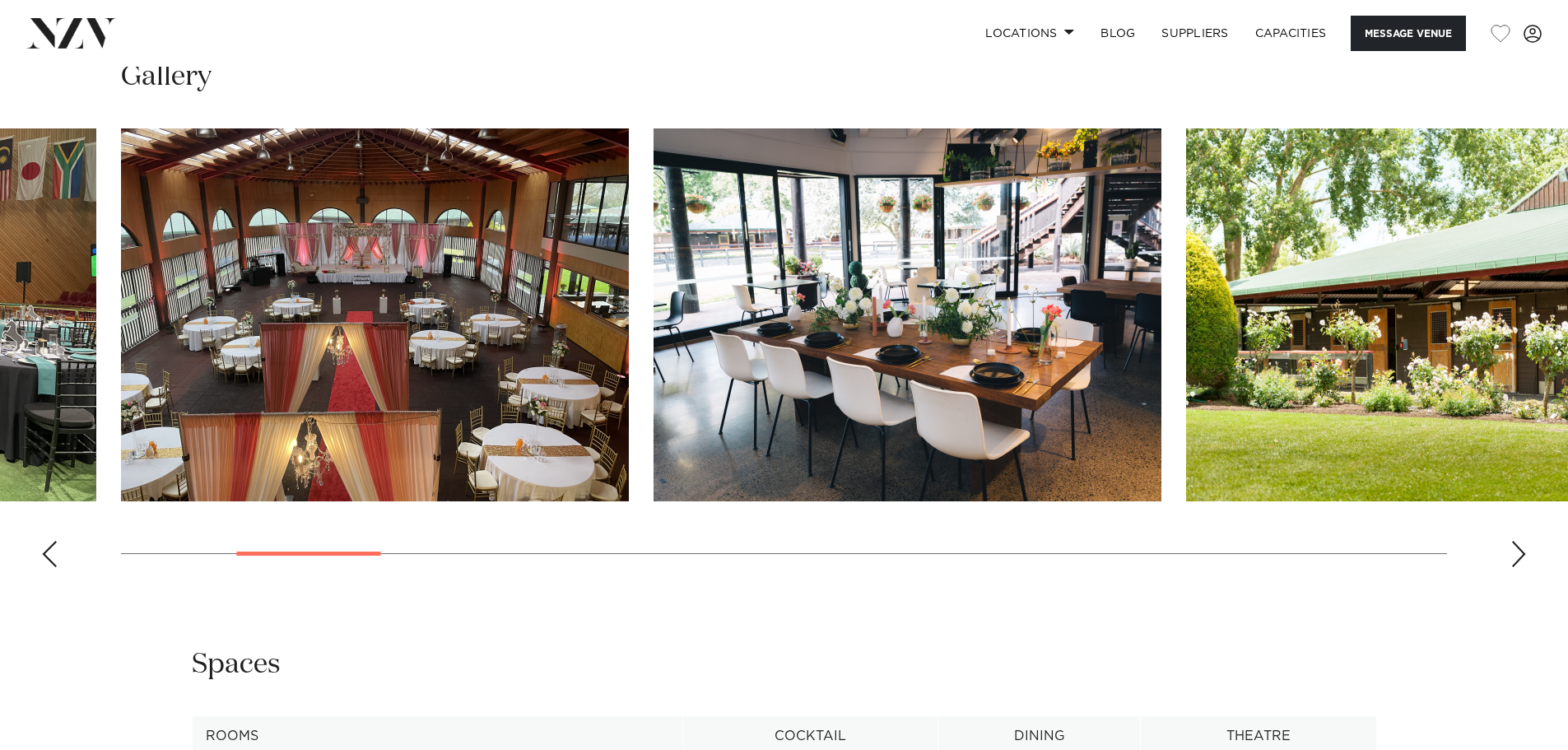
click at [1524, 559] on div "Next slide" at bounding box center [1519, 554] width 16 height 26
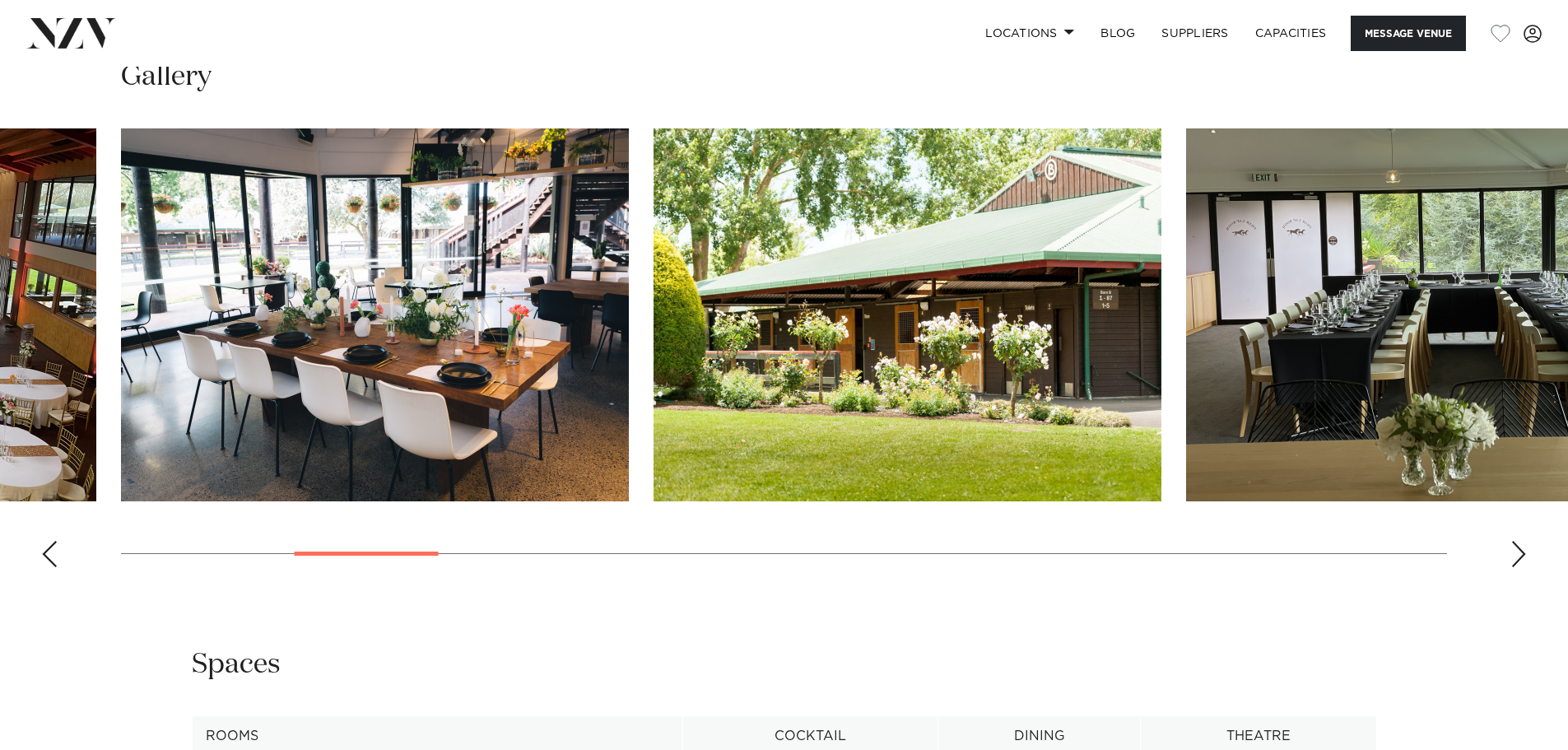
click at [1524, 559] on div "Next slide" at bounding box center [1519, 554] width 16 height 26
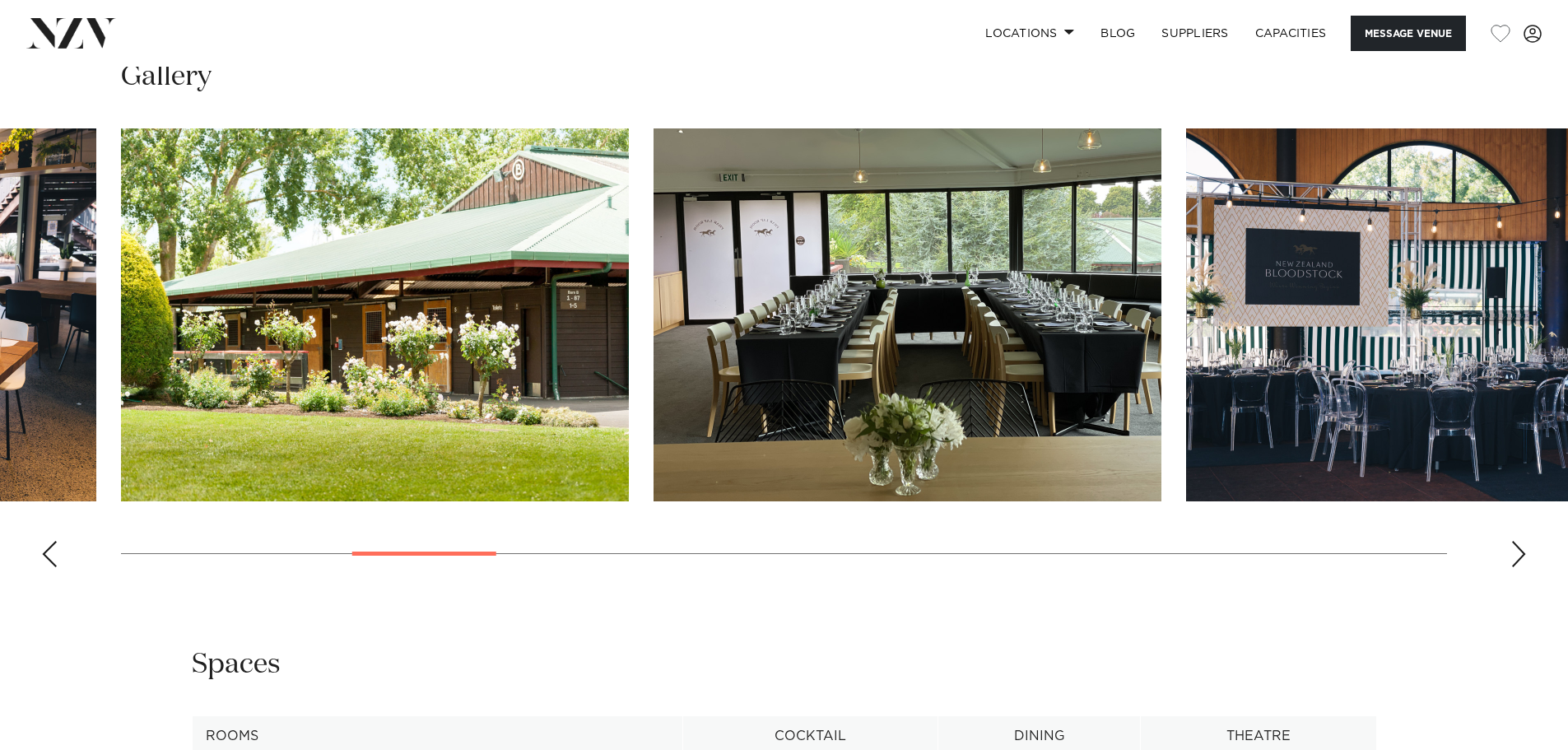
click at [1524, 559] on div "Next slide" at bounding box center [1519, 554] width 16 height 26
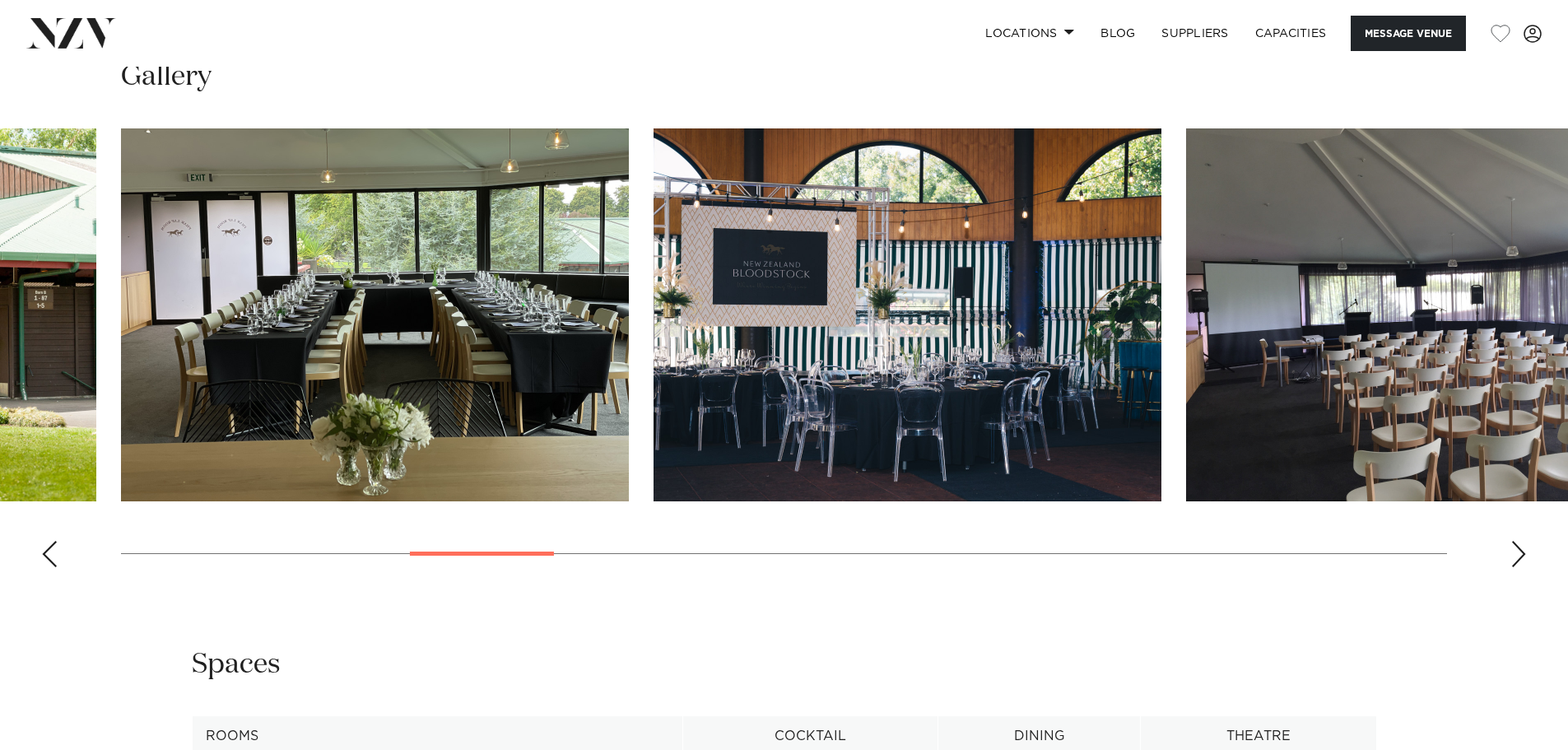
click at [1524, 559] on div "Next slide" at bounding box center [1519, 554] width 16 height 26
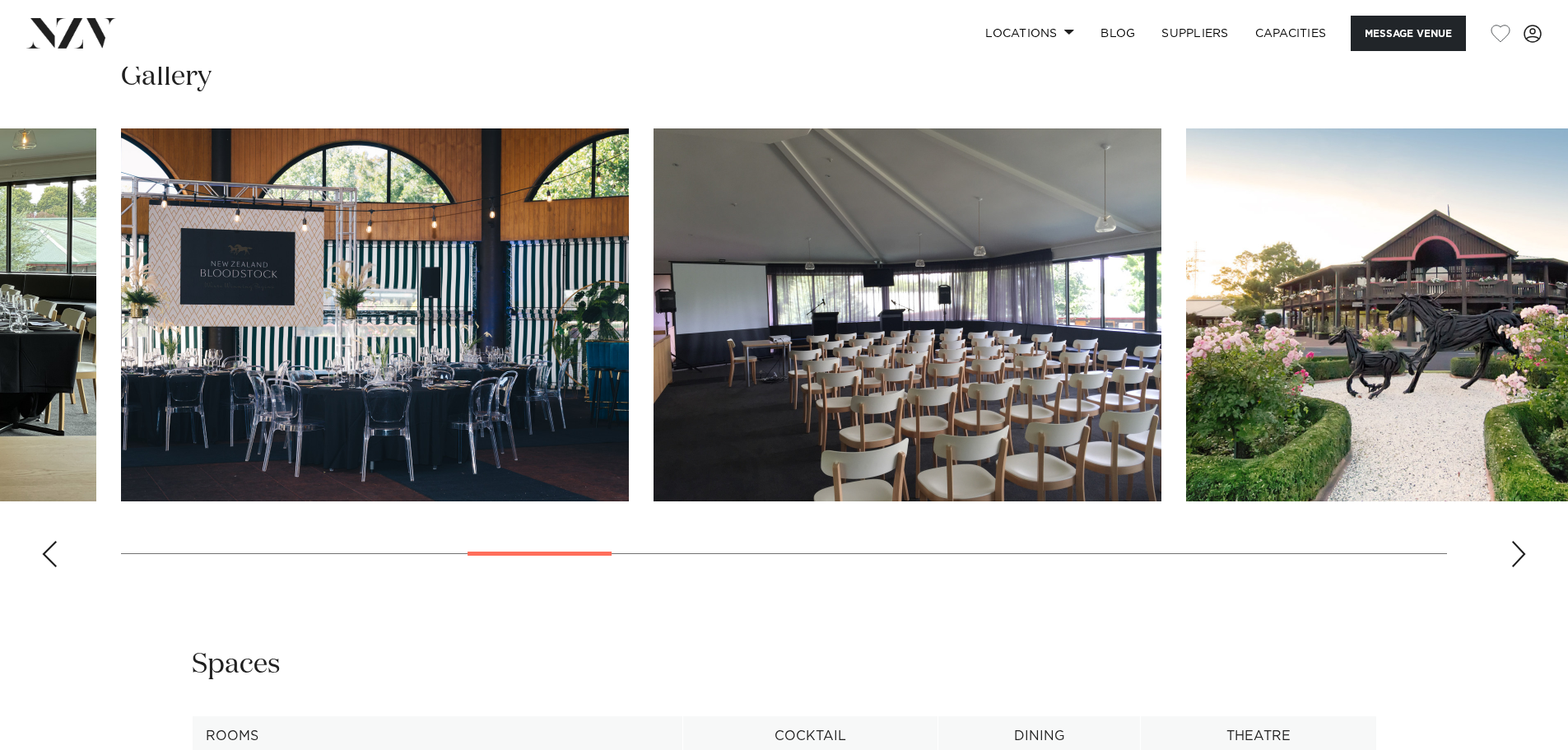
click at [1524, 559] on div "Next slide" at bounding box center [1519, 554] width 16 height 26
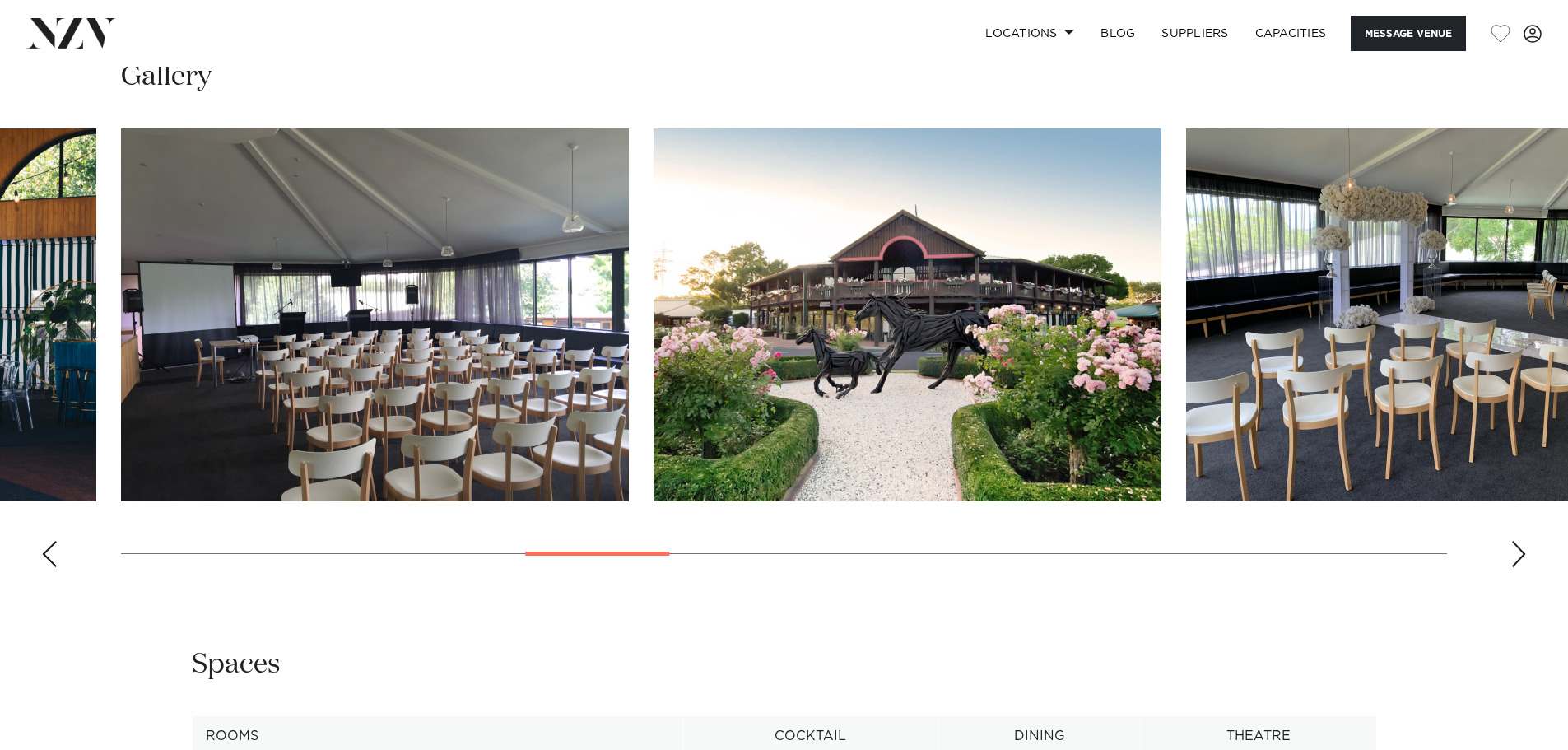
click at [1524, 559] on div "Next slide" at bounding box center [1519, 554] width 16 height 26
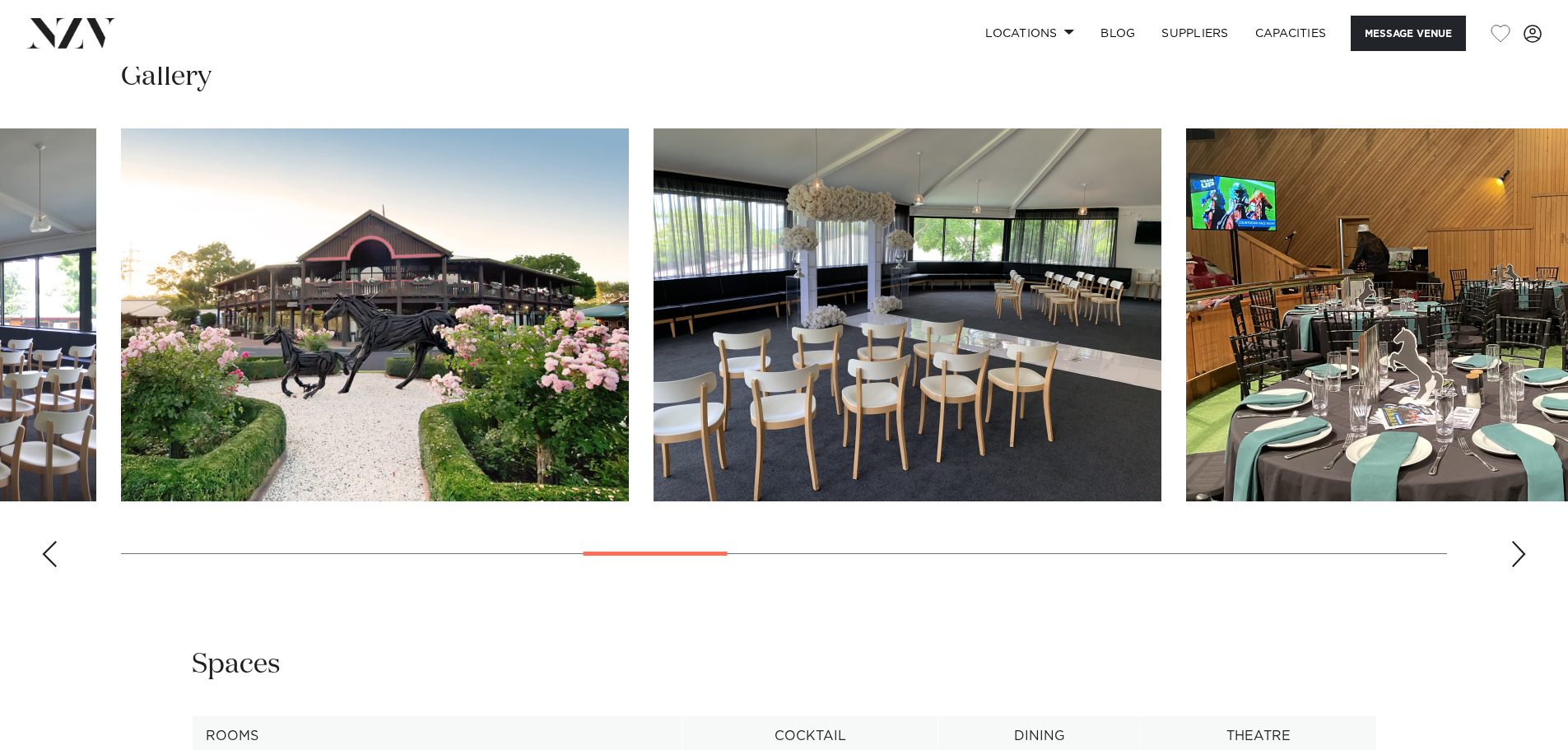
click at [1524, 559] on div "Next slide" at bounding box center [1519, 554] width 16 height 26
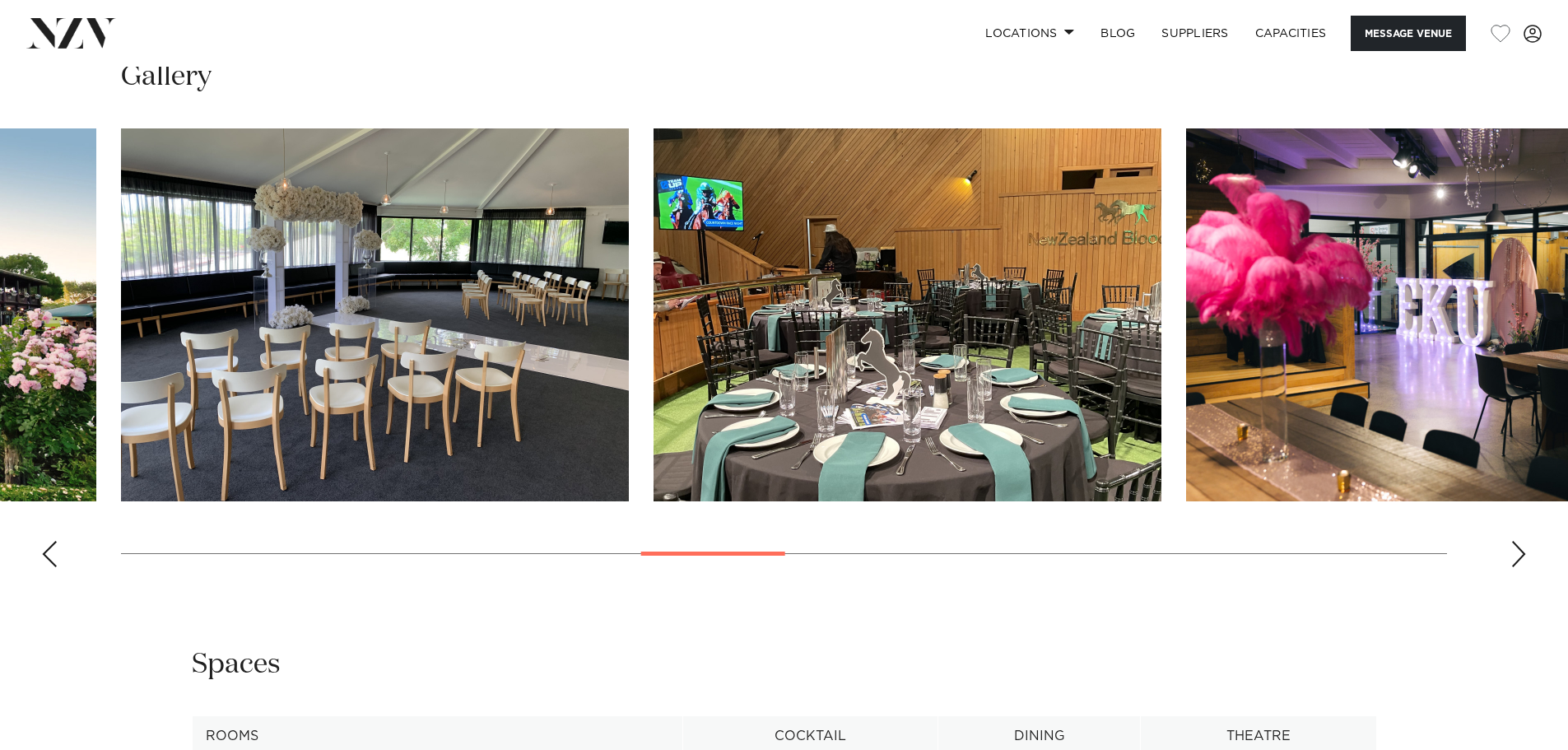
click at [1524, 559] on div "Next slide" at bounding box center [1519, 554] width 16 height 26
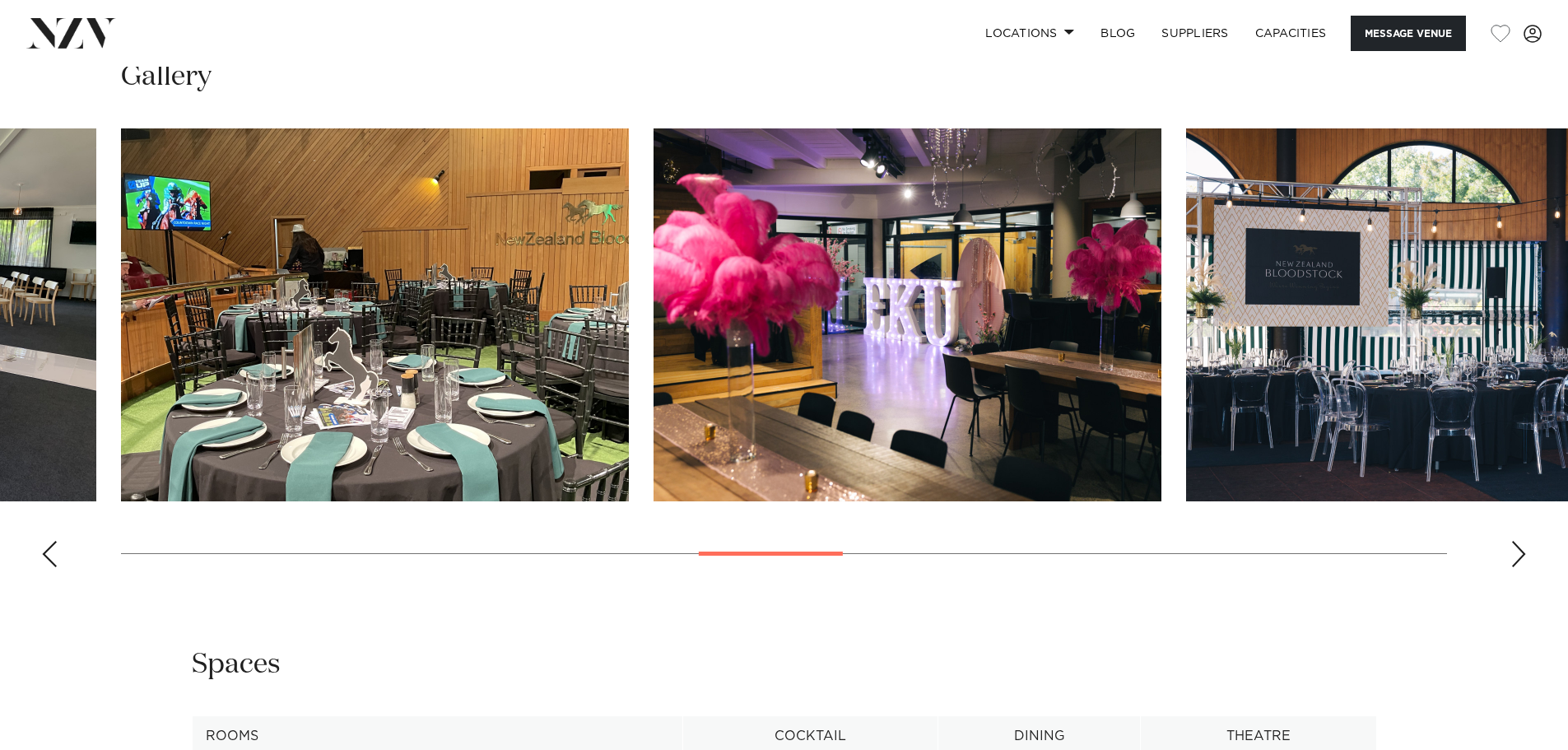
click at [1524, 559] on div "Next slide" at bounding box center [1519, 554] width 16 height 26
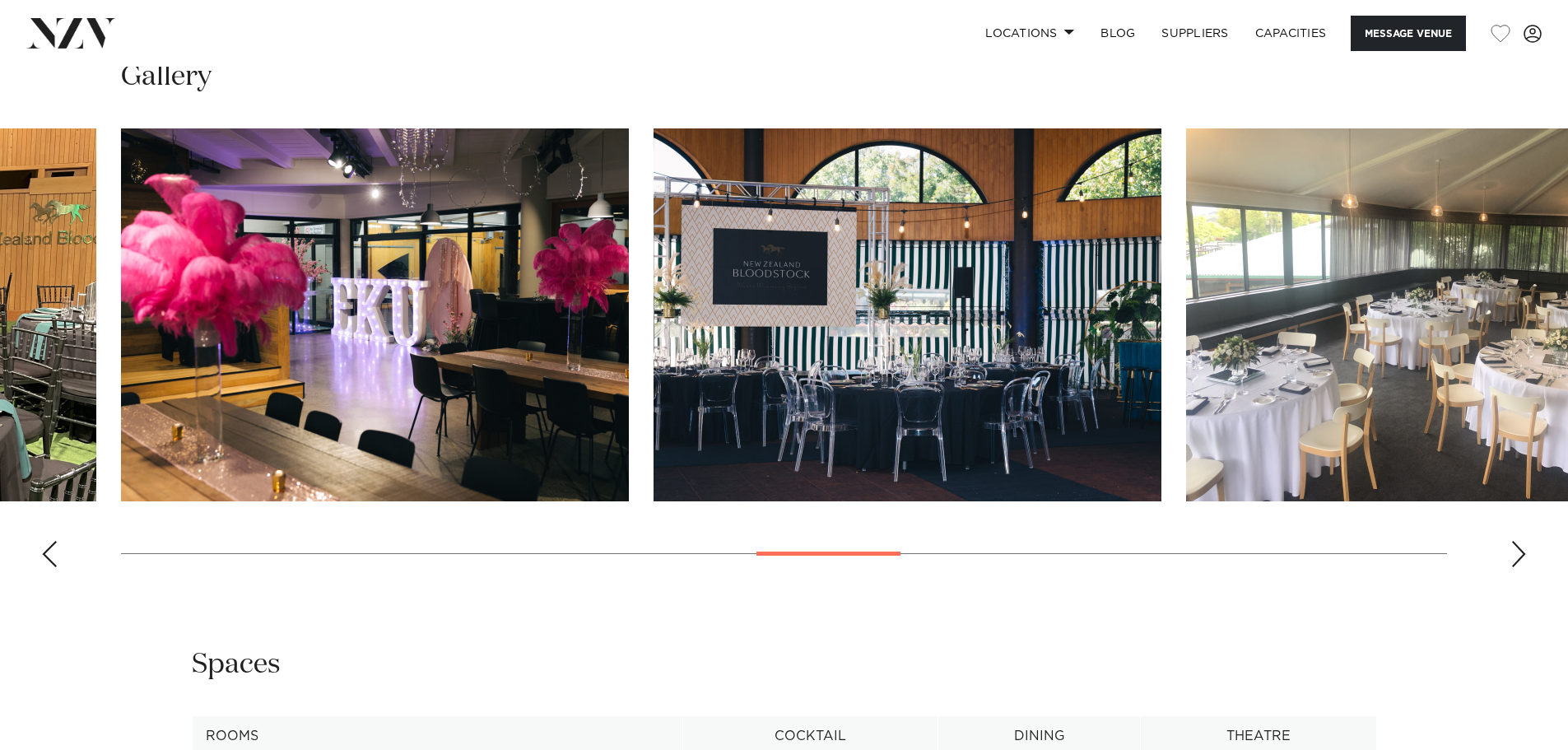
click at [1524, 559] on div "Next slide" at bounding box center [1519, 554] width 16 height 26
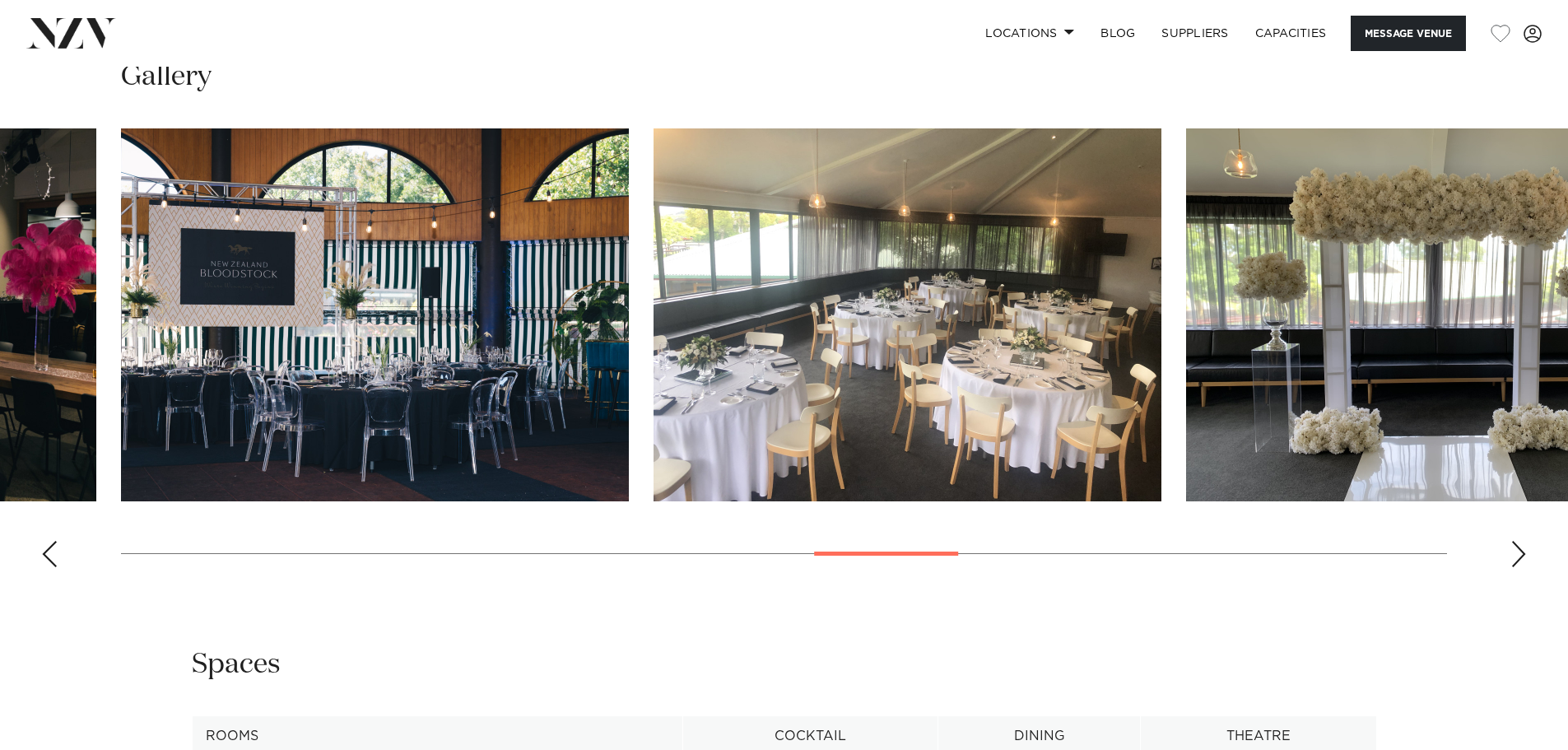
click at [1524, 559] on div "Next slide" at bounding box center [1519, 554] width 16 height 26
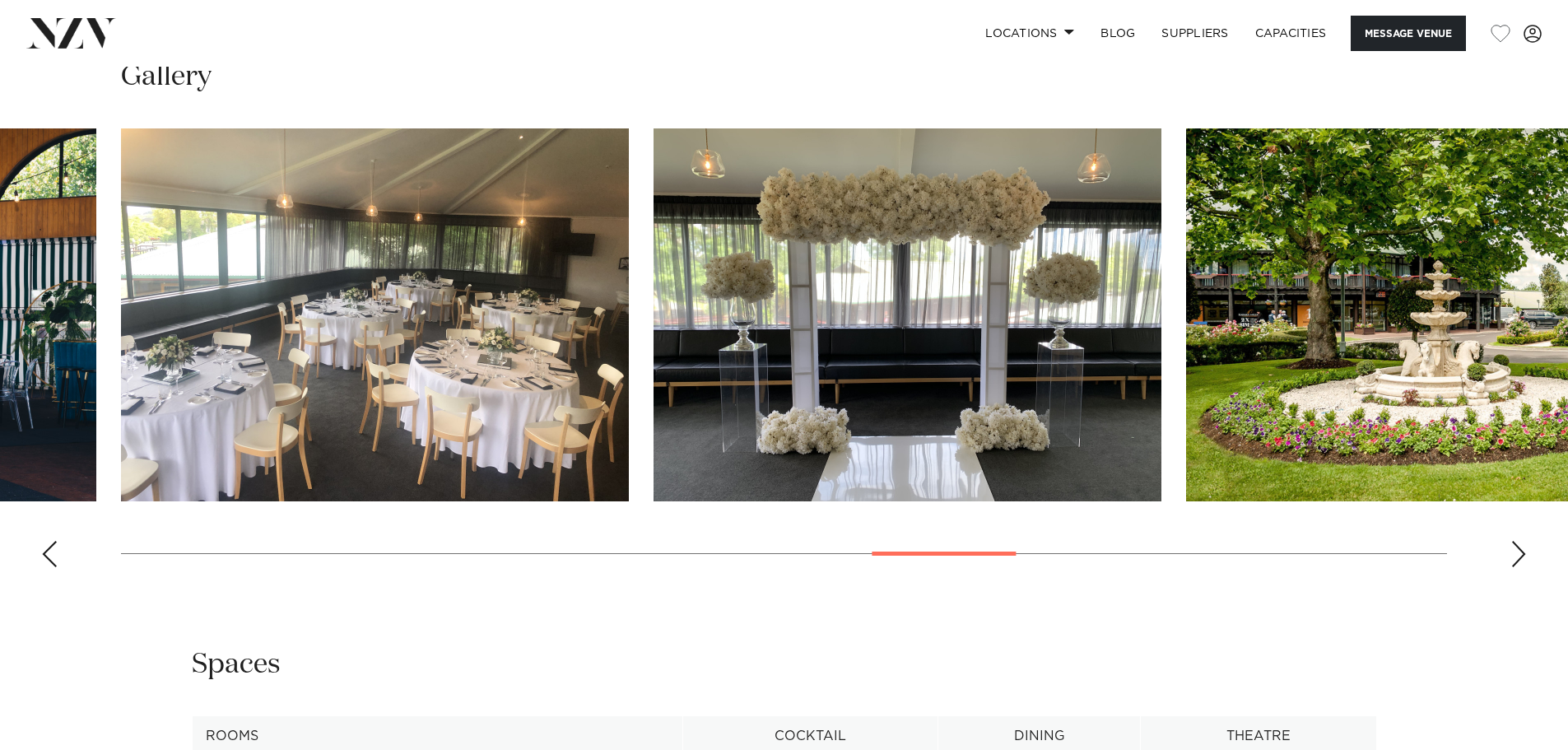
click at [1524, 559] on div "Next slide" at bounding box center [1519, 554] width 16 height 26
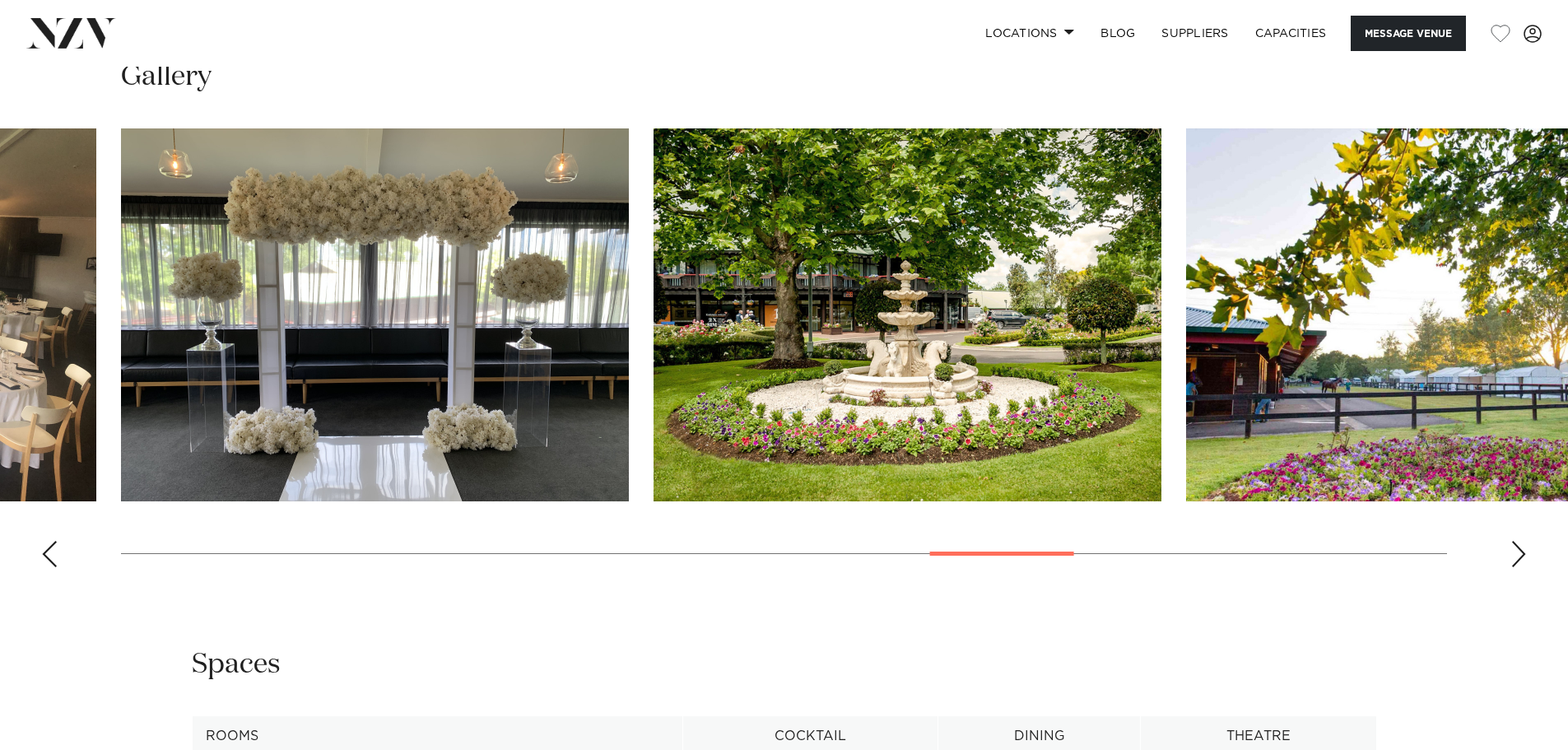
click at [1524, 559] on div "Next slide" at bounding box center [1519, 554] width 16 height 26
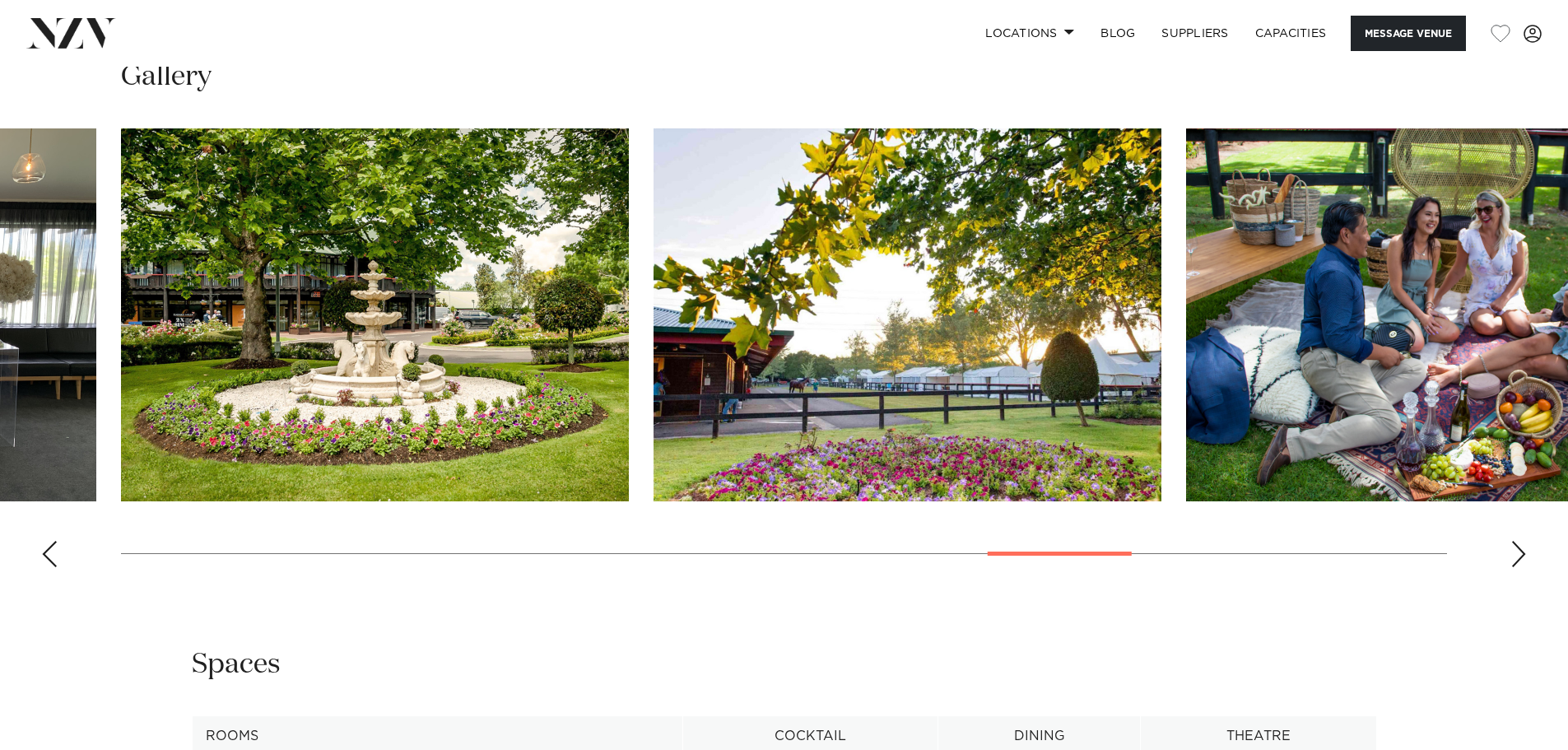
click at [1524, 559] on div "Next slide" at bounding box center [1519, 554] width 16 height 26
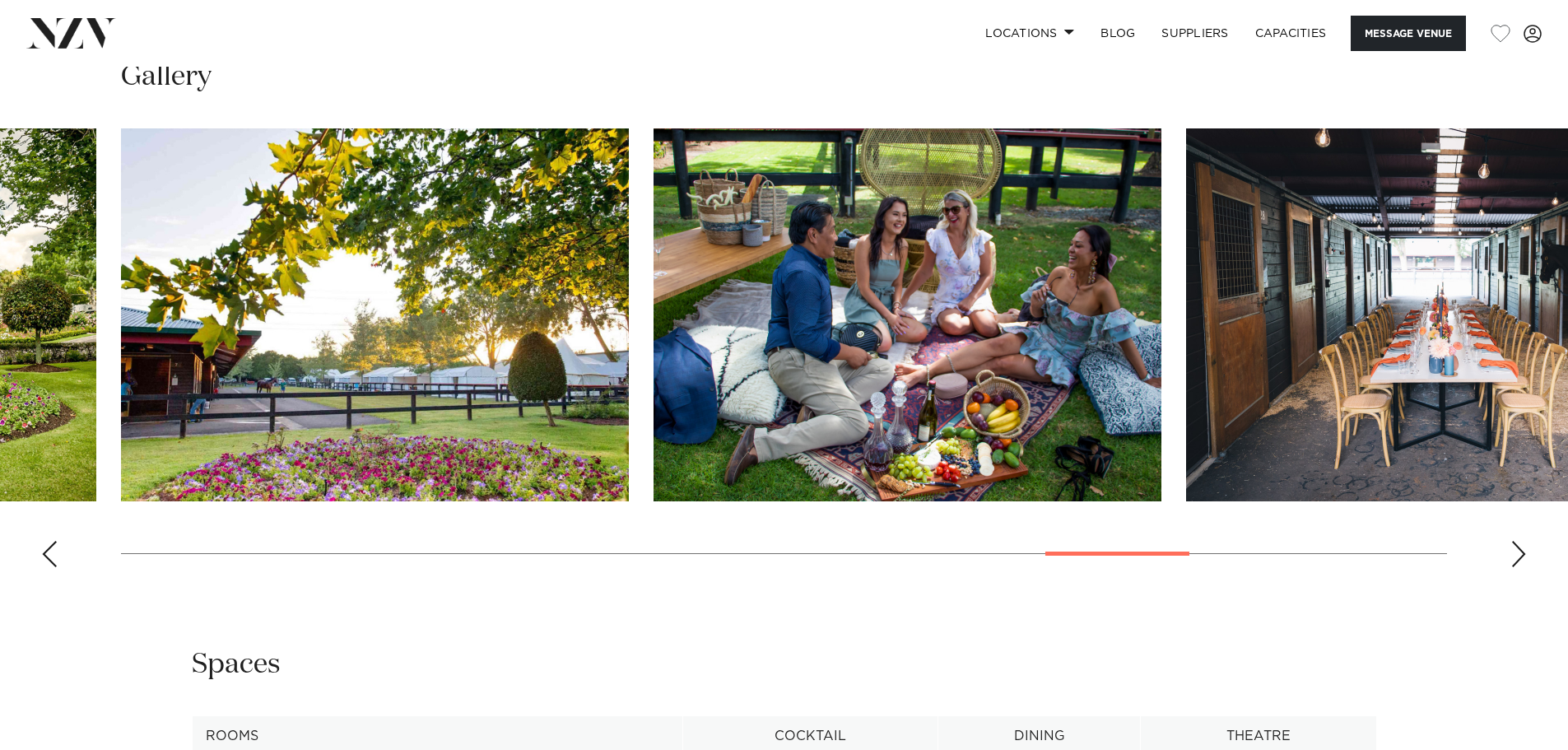
click at [1524, 559] on div "Next slide" at bounding box center [1519, 554] width 16 height 26
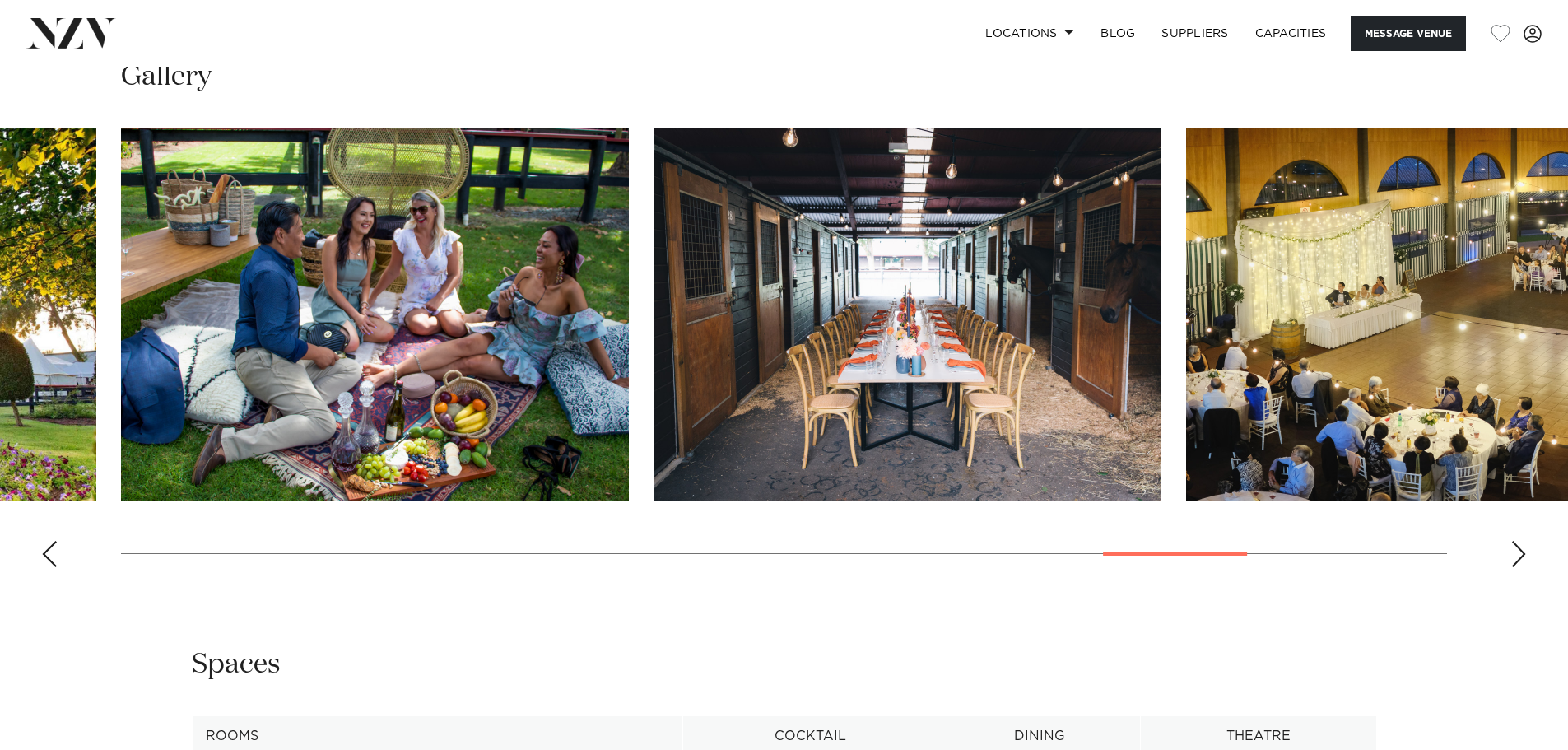
click at [1524, 559] on div "Next slide" at bounding box center [1519, 554] width 16 height 26
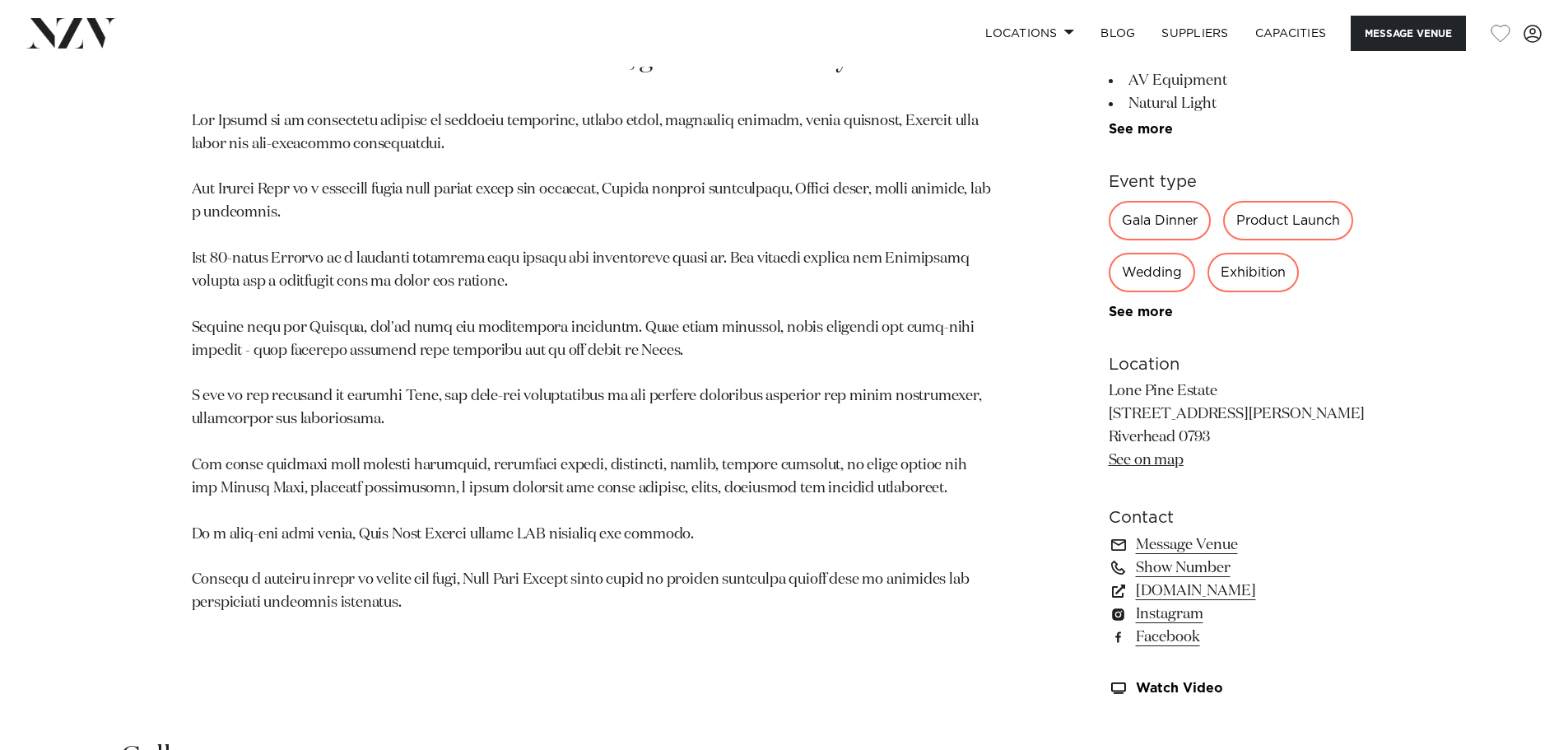
scroll to position [741, 0]
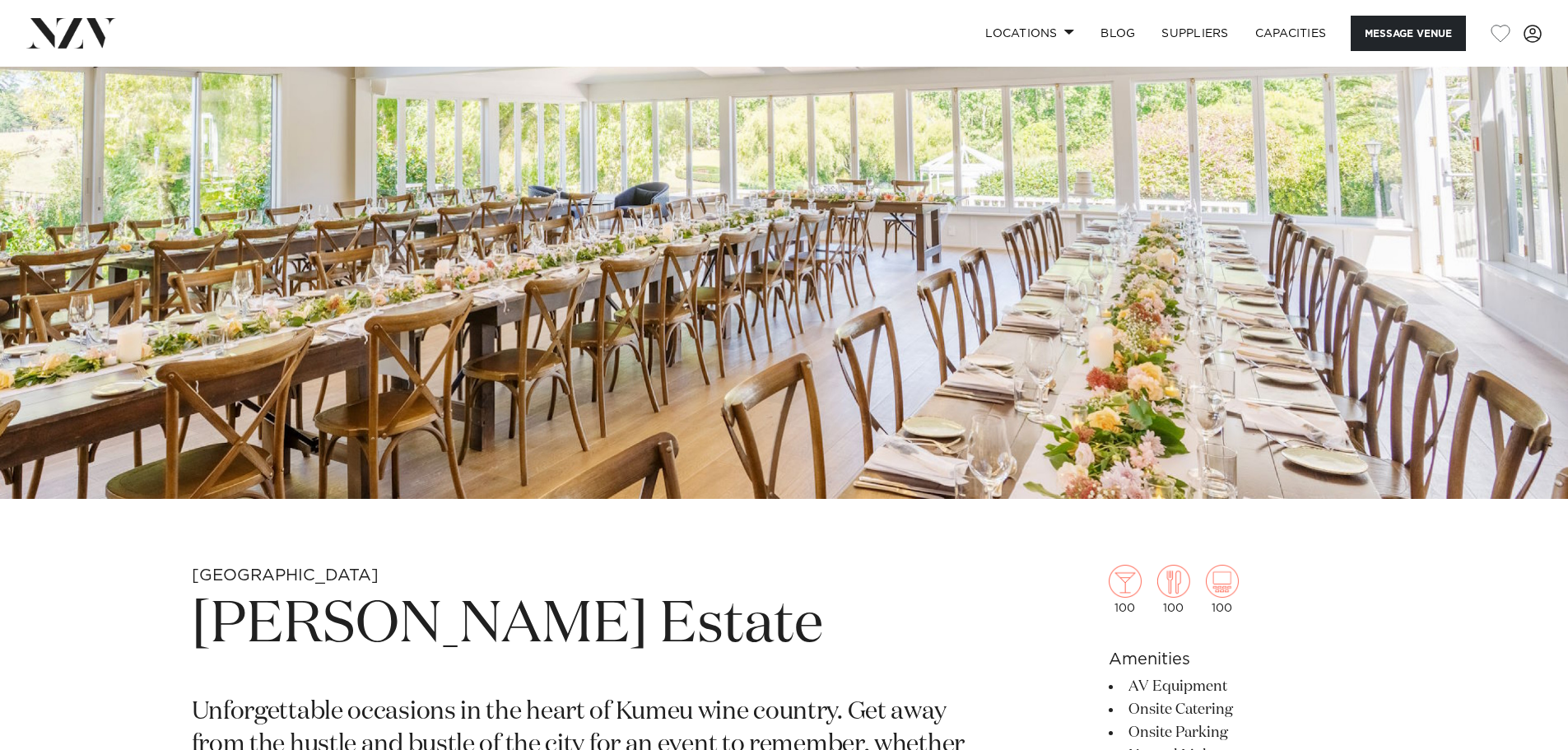
scroll to position [411, 0]
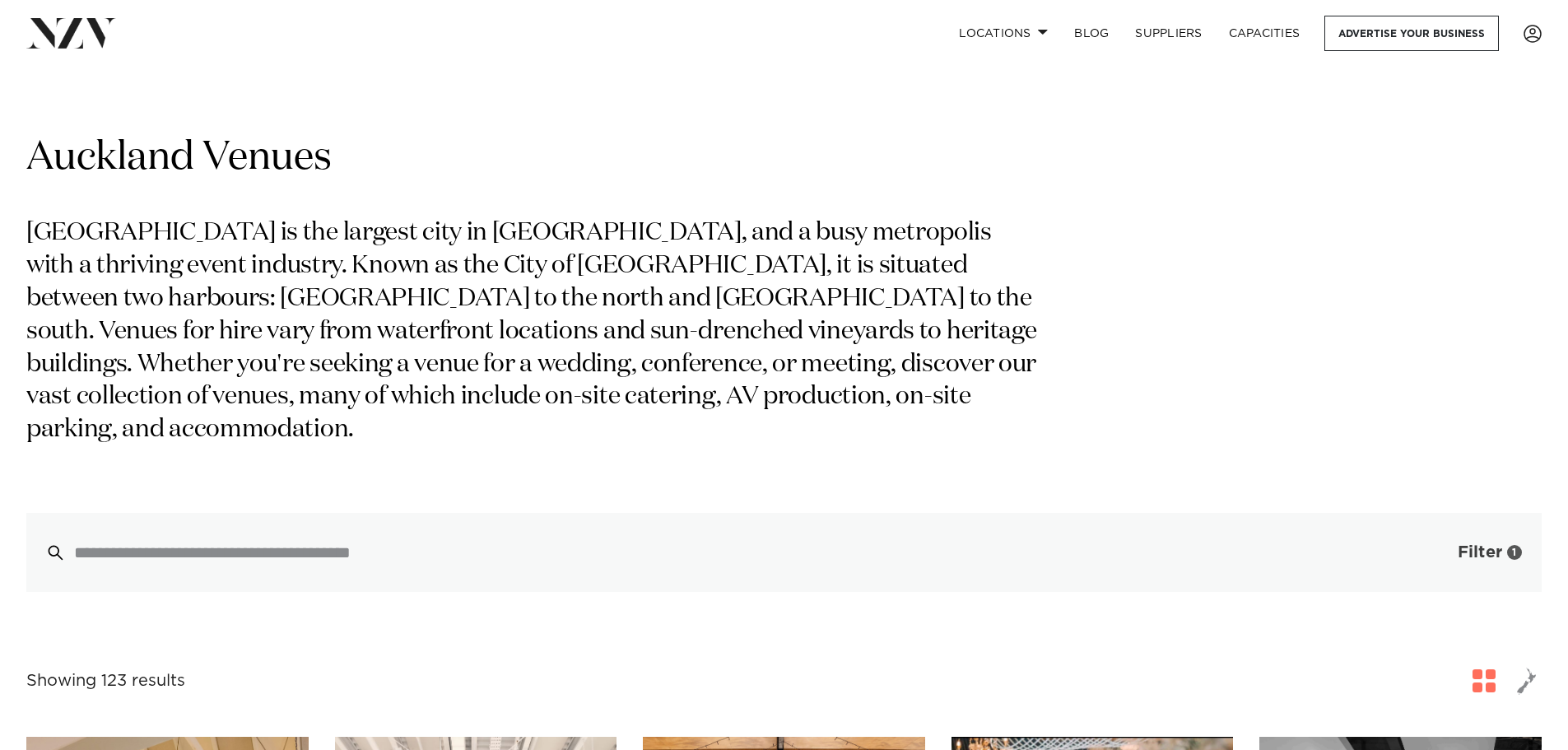
click at [1447, 513] on button "Filter 1" at bounding box center [1474, 552] width 137 height 79
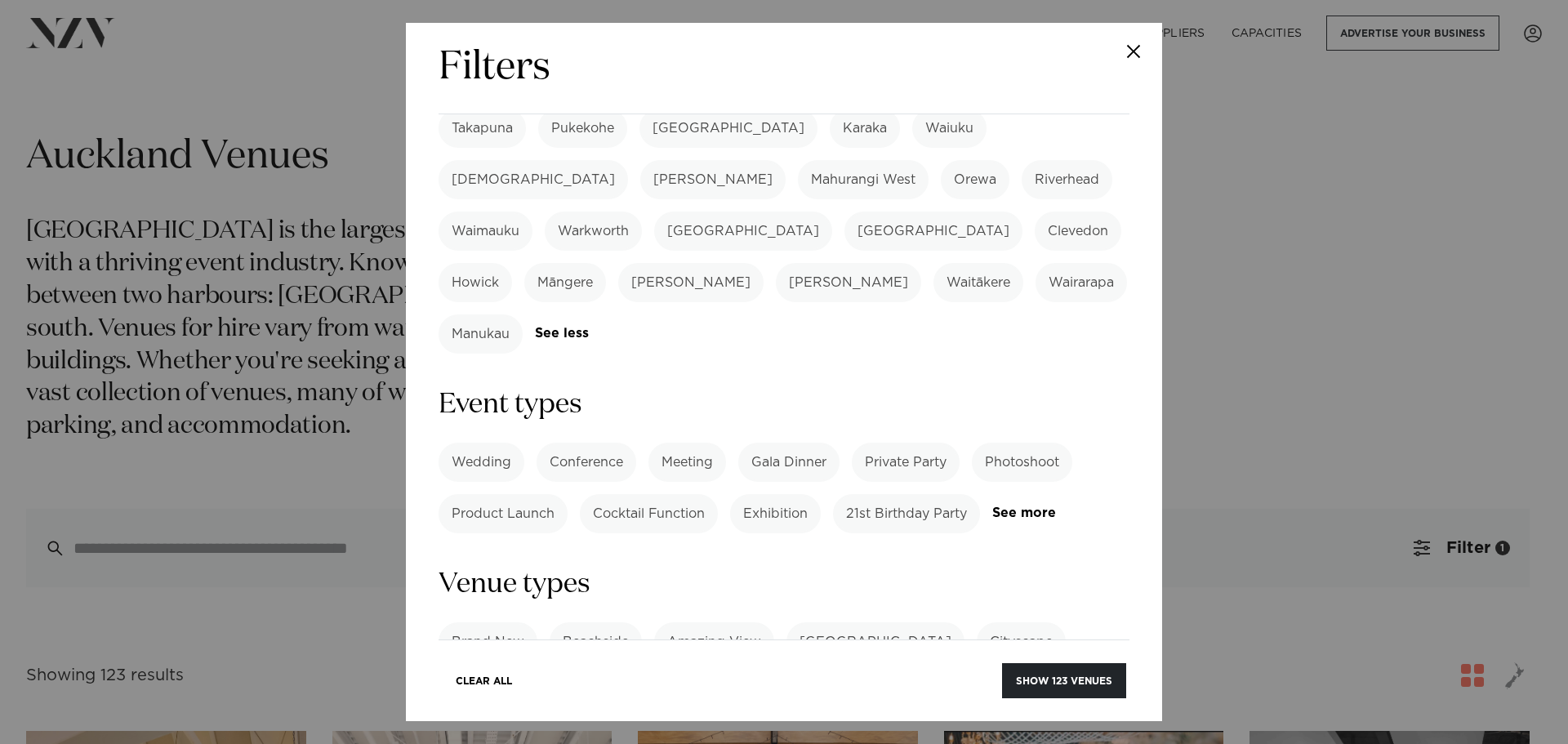
scroll to position [572, 0]
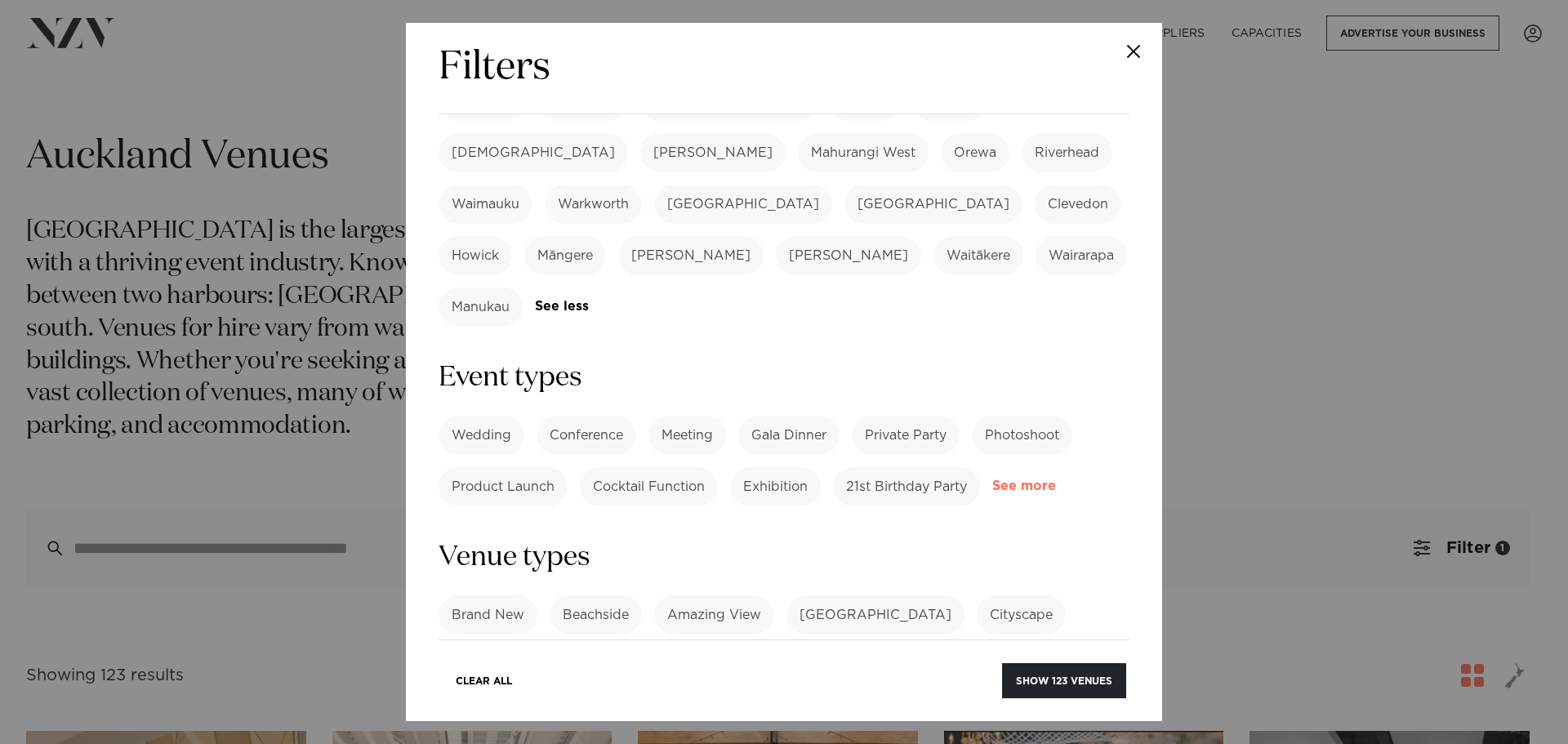
click at [992, 479] on link "See more" at bounding box center [1056, 486] width 127 height 14
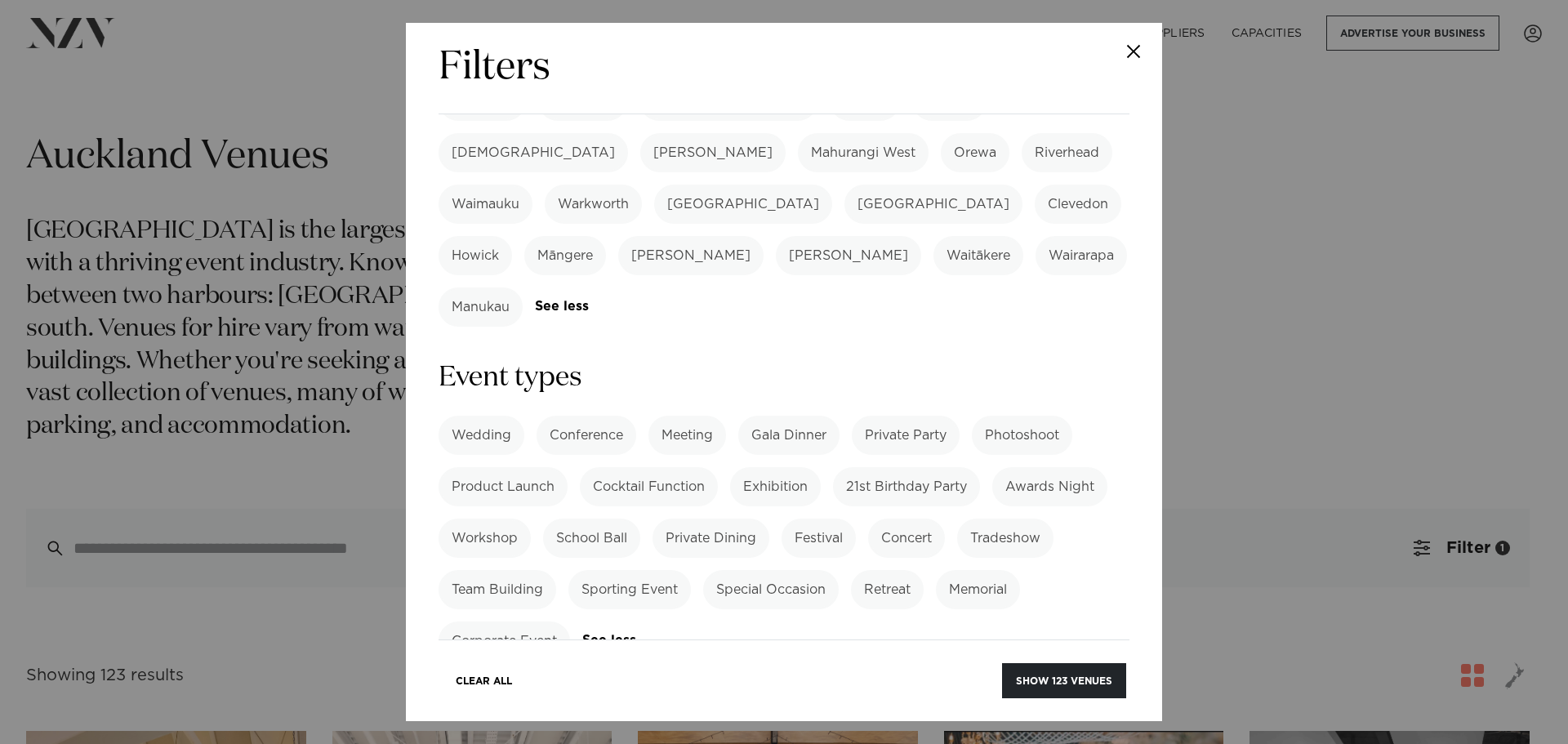
click at [499, 621] on label "Corporate Event" at bounding box center [504, 641] width 131 height 40
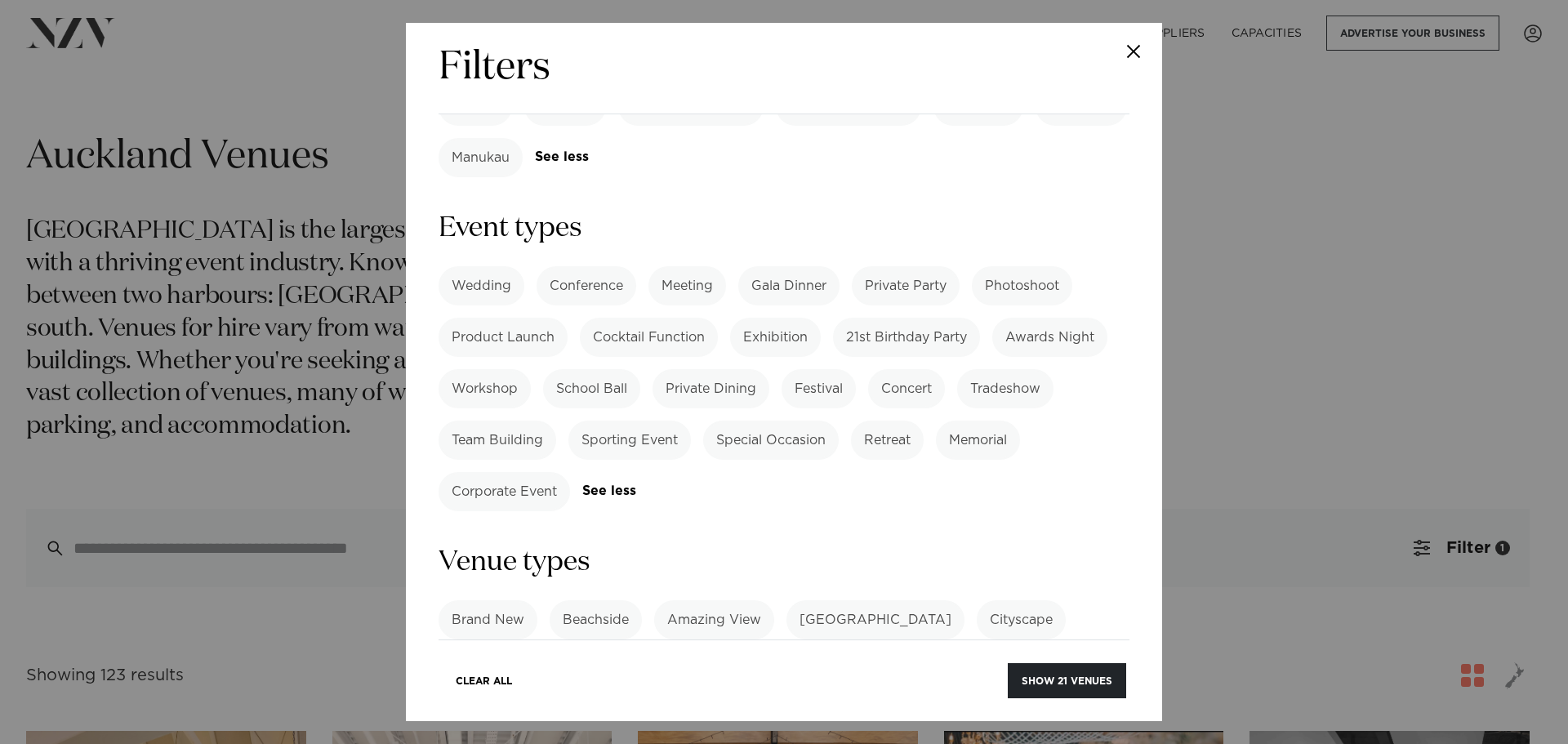
scroll to position [694, 0]
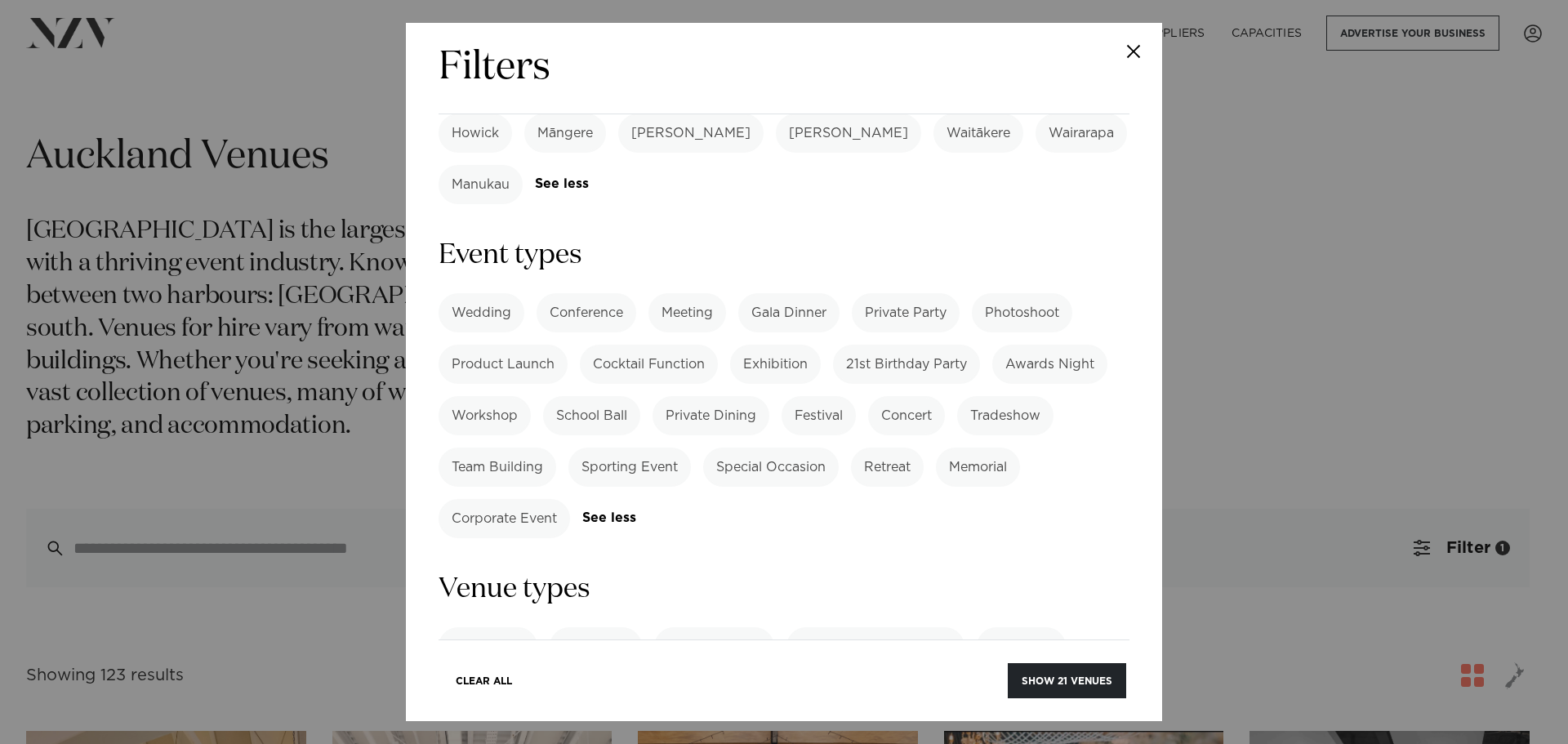
click at [523, 499] on label "Corporate Event" at bounding box center [504, 519] width 131 height 40
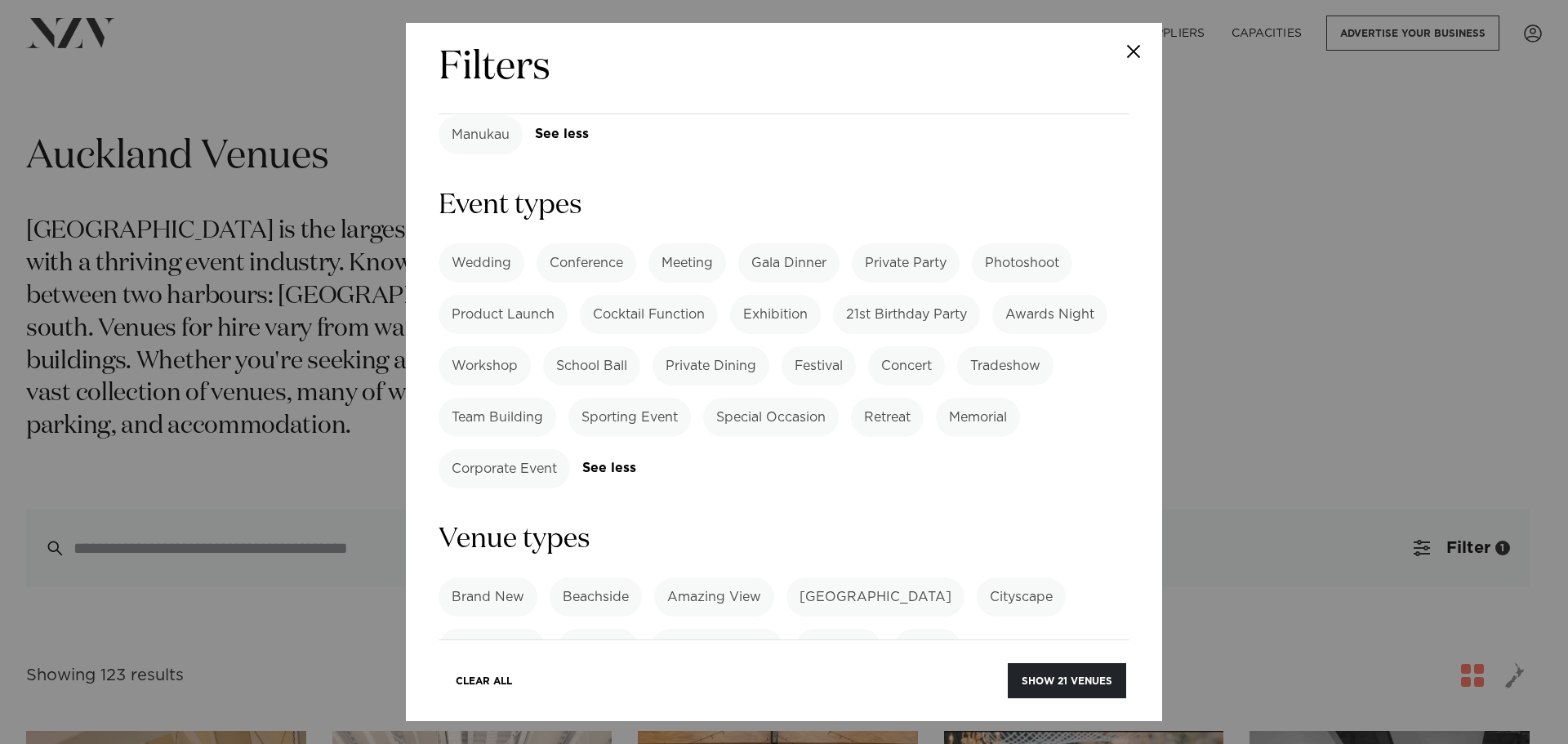
scroll to position [857, 0]
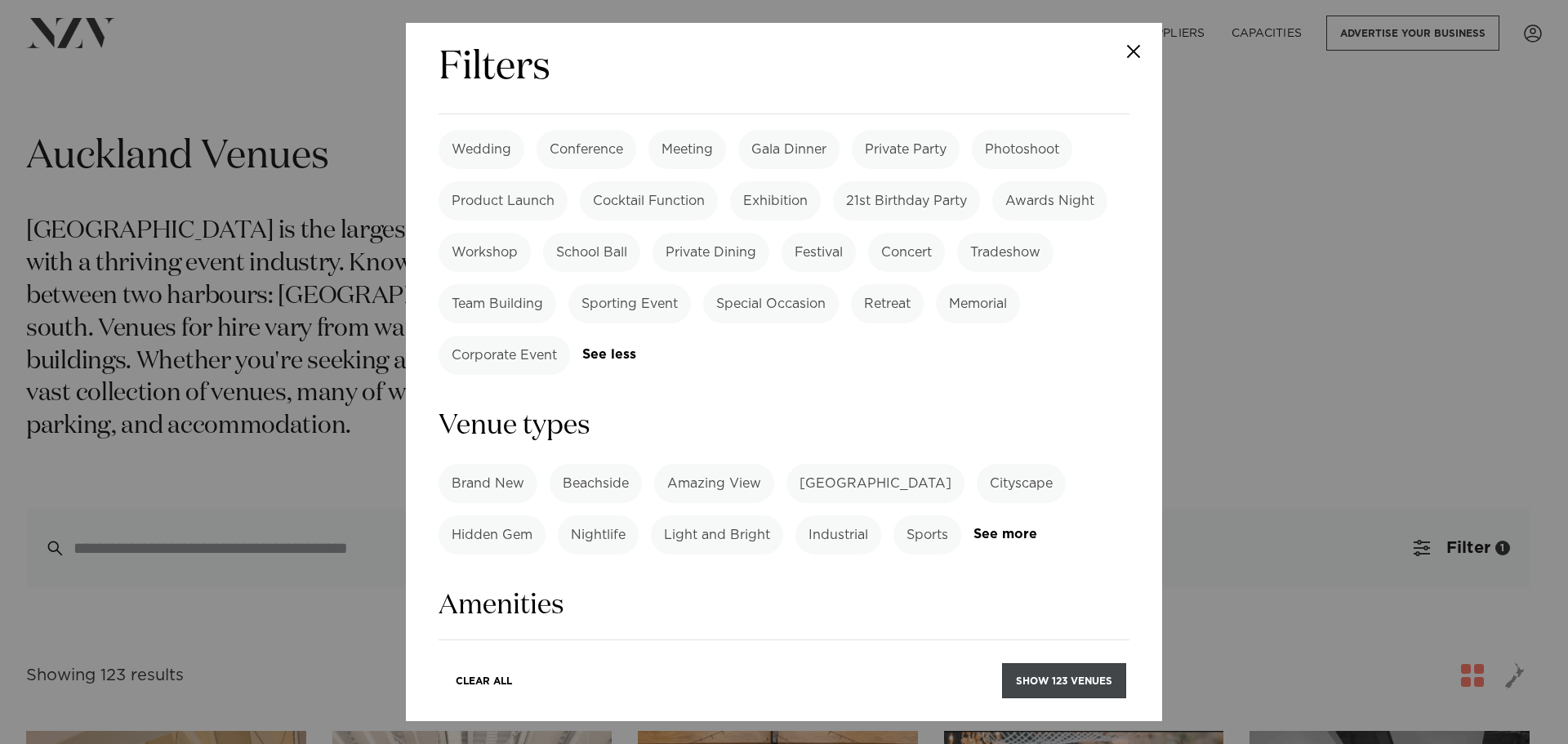
click at [1104, 688] on button "Show 123 venues" at bounding box center [1065, 680] width 125 height 35
